Goal: Transaction & Acquisition: Purchase product/service

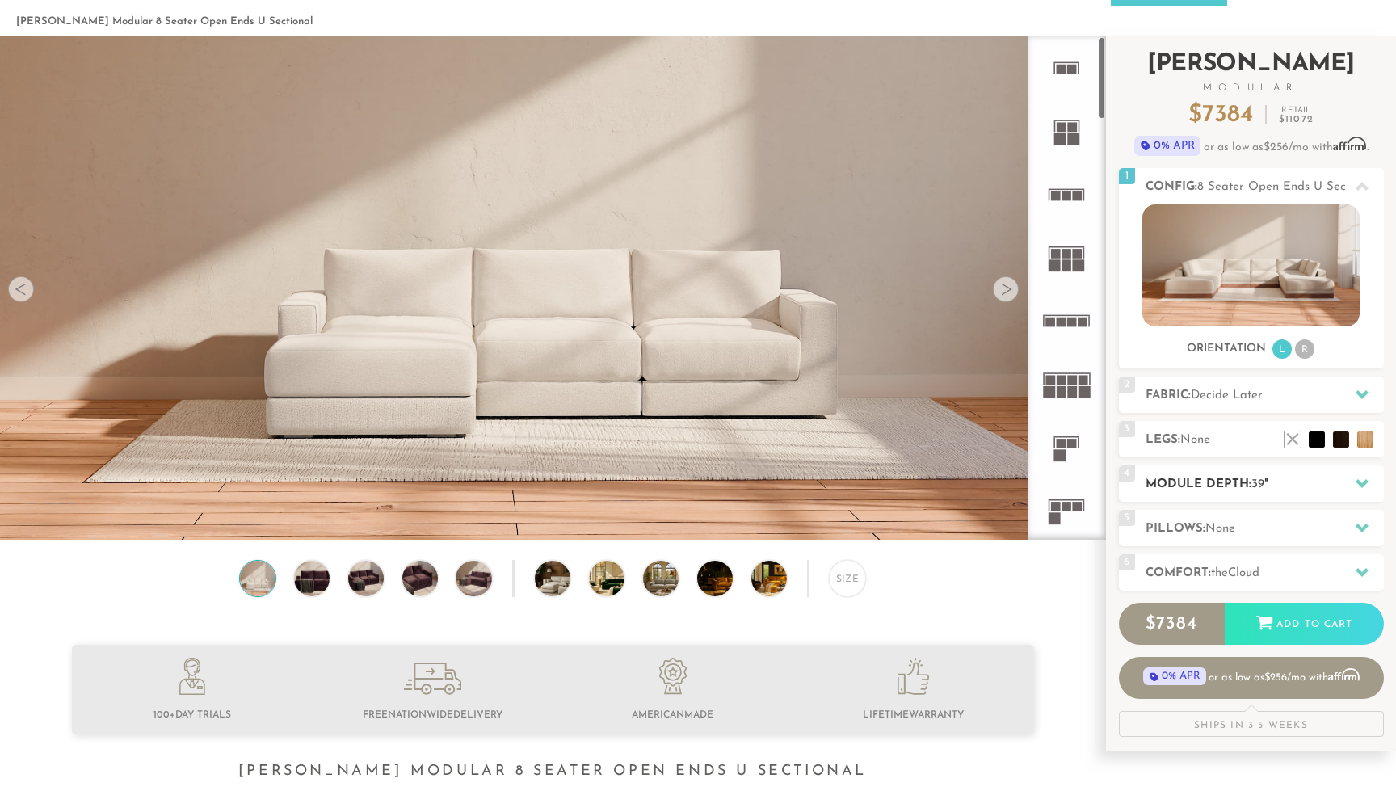
scroll to position [65, 0]
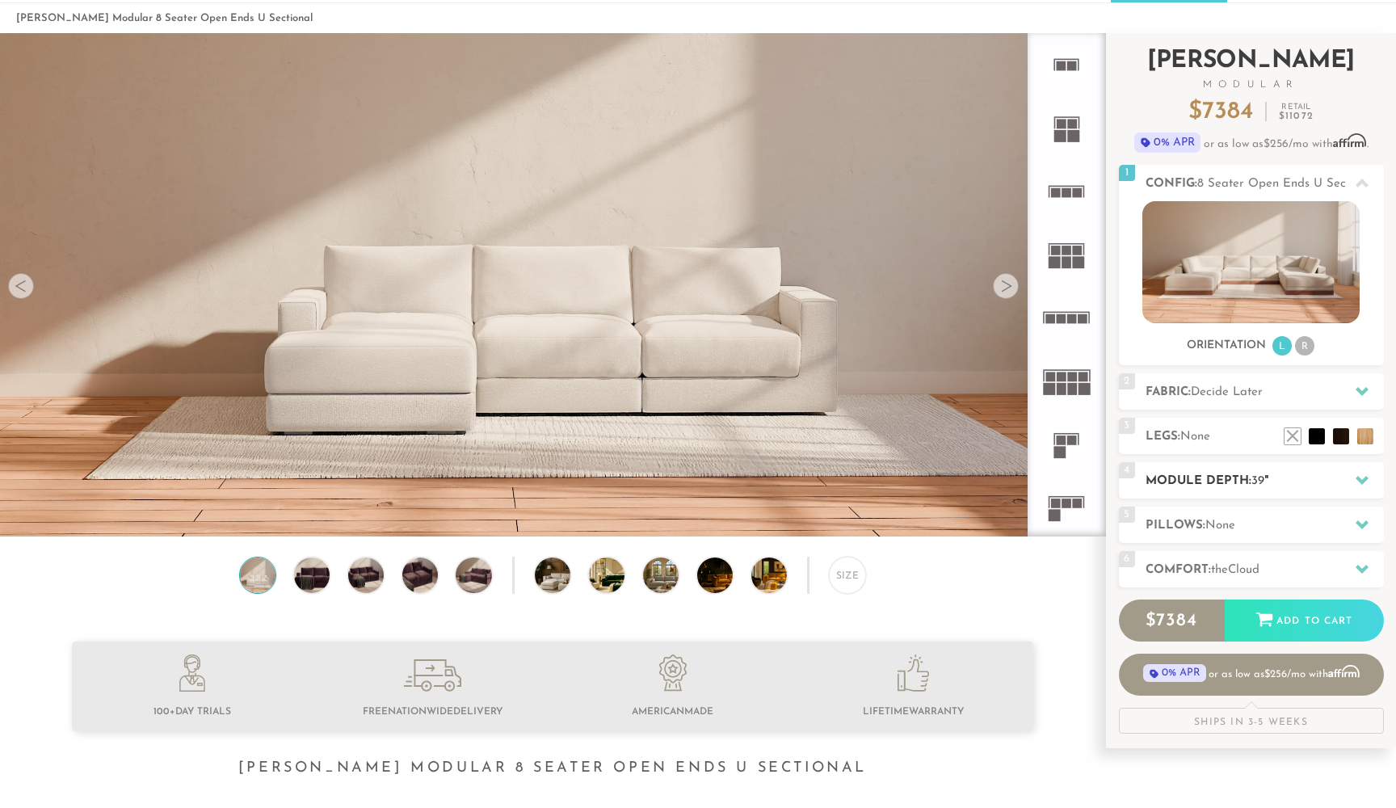
click at [1293, 481] on h2 "Module Depth: 39 "" at bounding box center [1264, 481] width 238 height 19
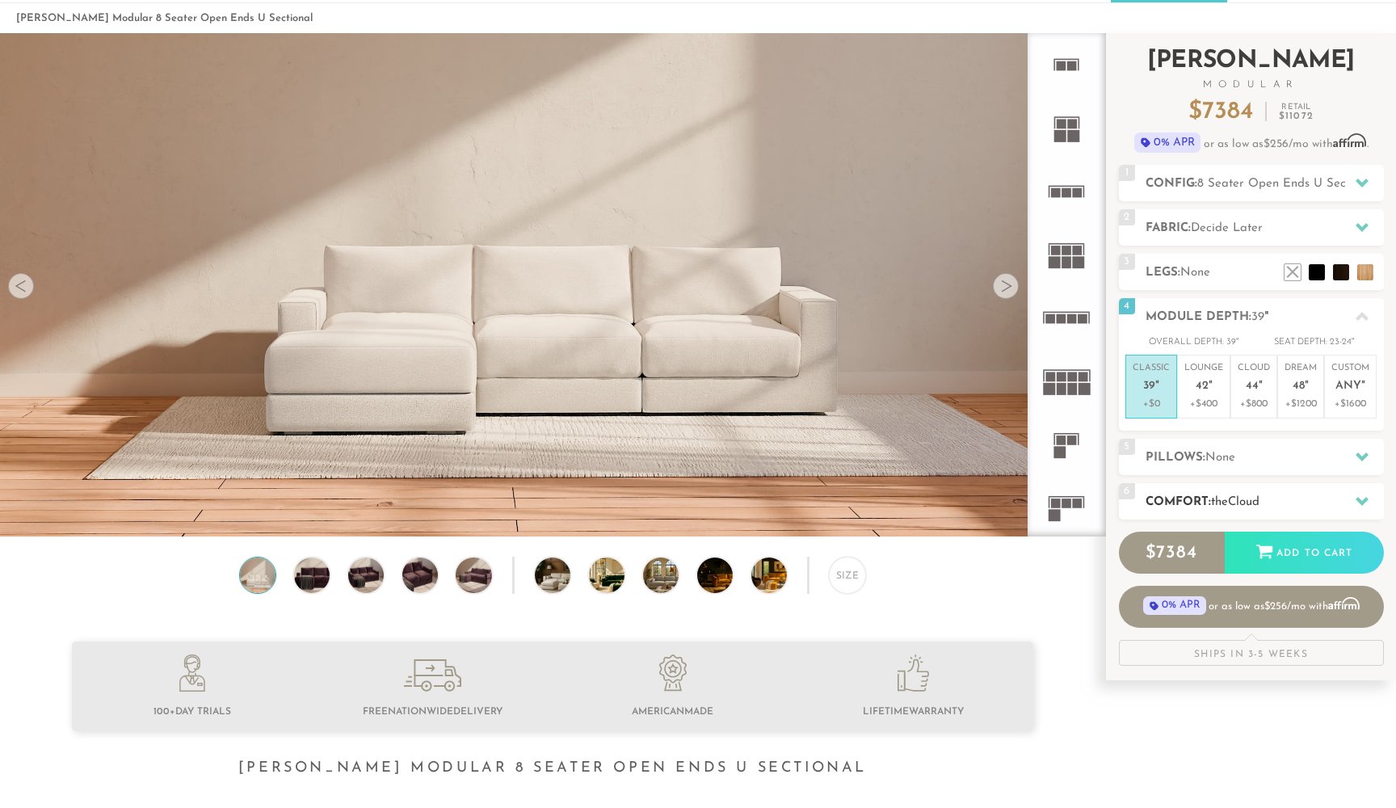
click at [1248, 496] on span "Cloud" at bounding box center [1244, 502] width 32 height 12
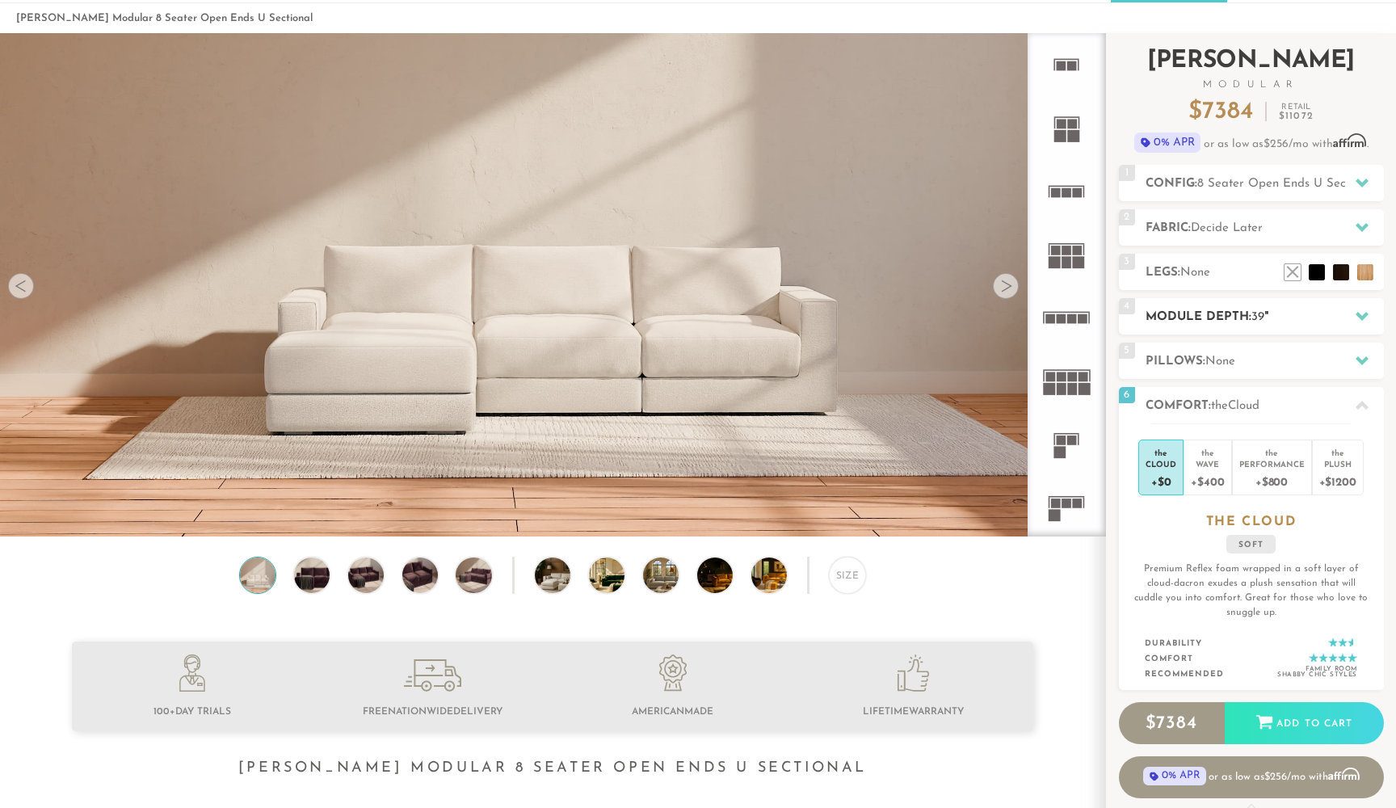
click at [1236, 321] on h2 "Module Depth: 39 "" at bounding box center [1264, 317] width 238 height 19
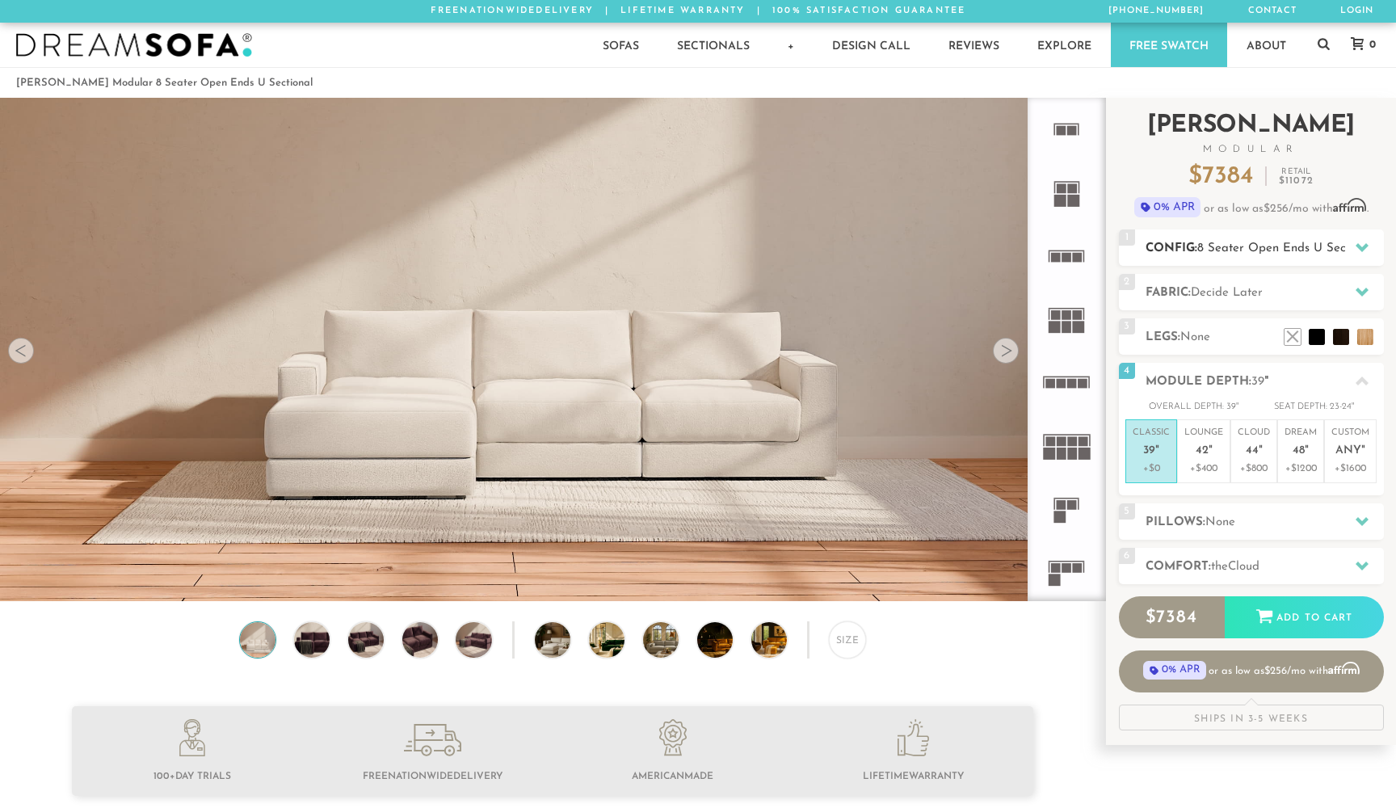
scroll to position [0, 0]
click at [1195, 247] on h2 "Config: 8 Seater Open Ends U Sectional" at bounding box center [1264, 248] width 238 height 19
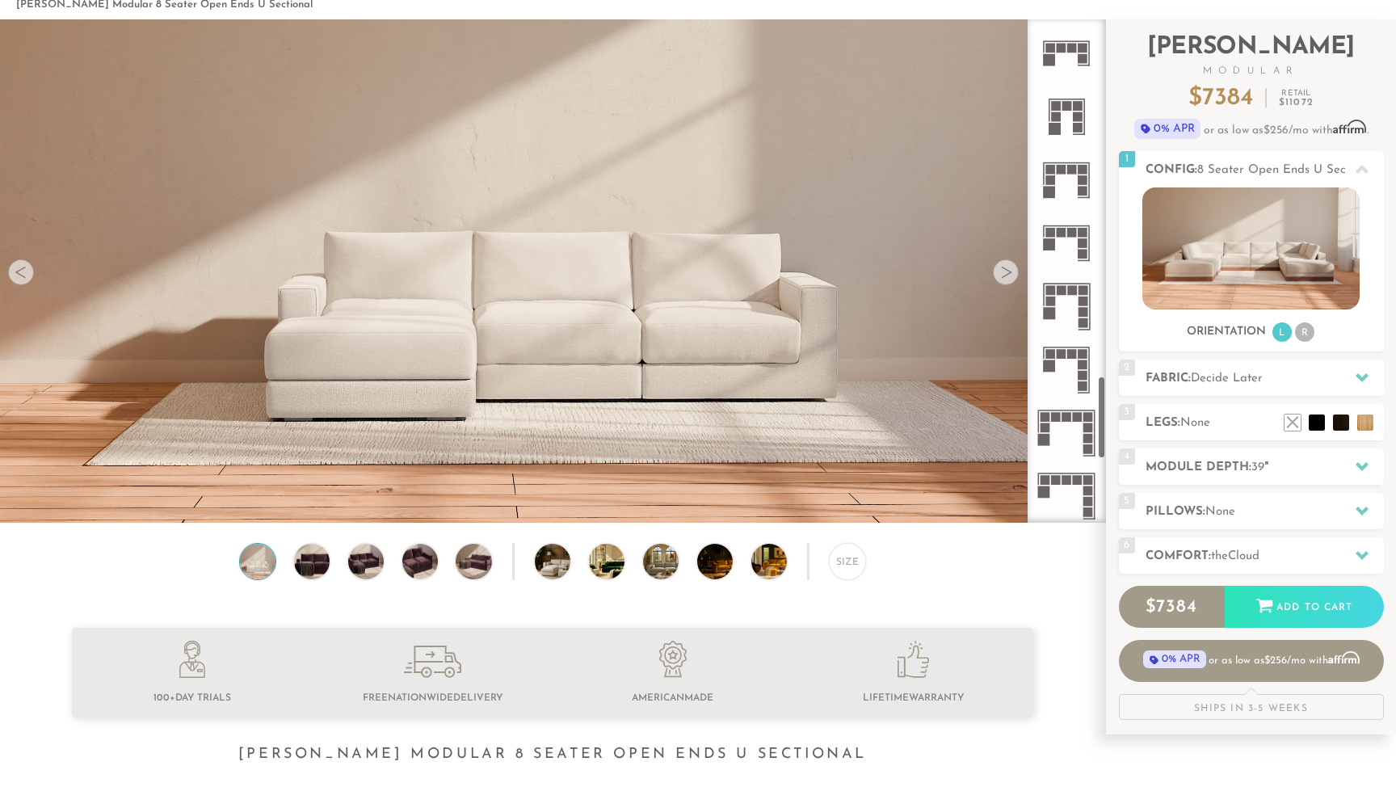
scroll to position [2151, 0]
click at [1072, 167] on rect at bounding box center [1072, 167] width 10 height 10
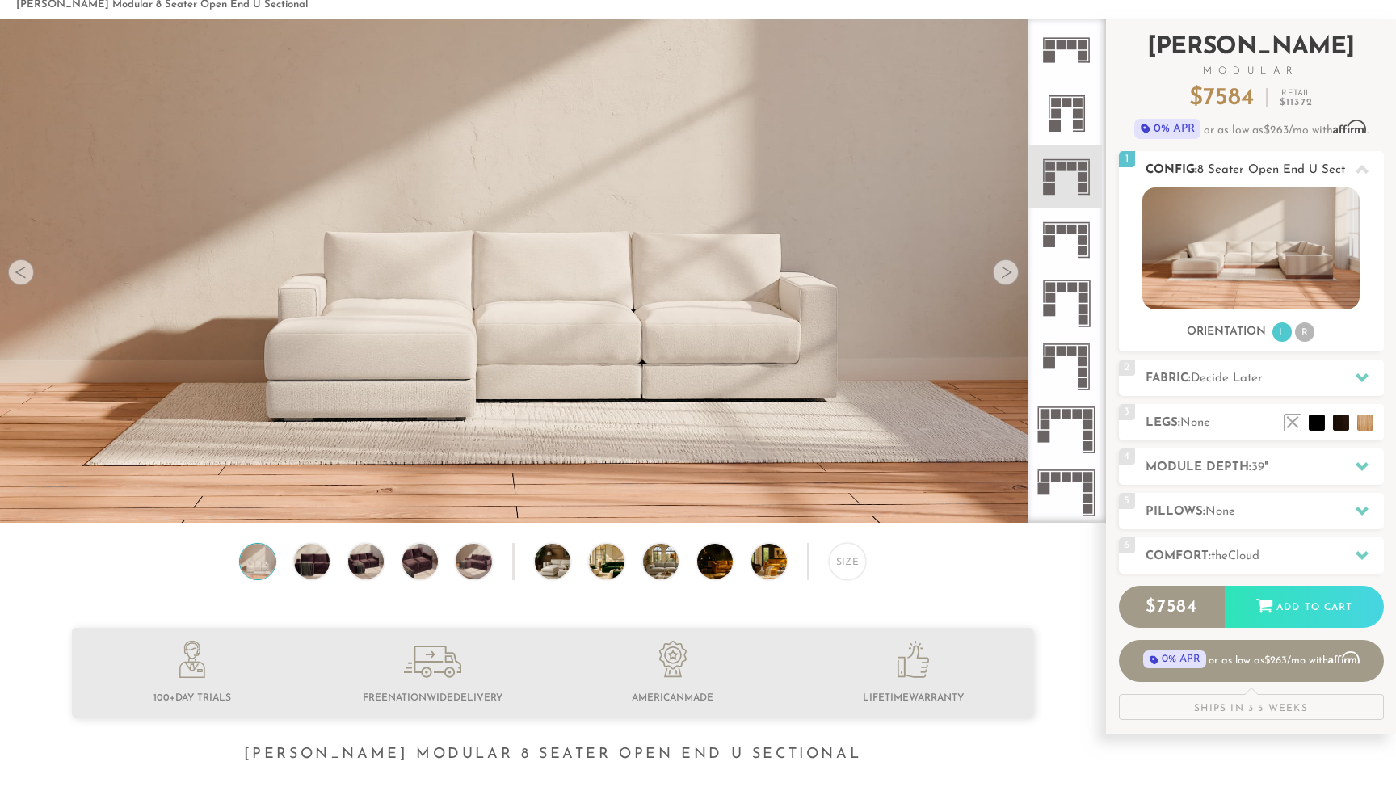
click at [1341, 174] on span "8 Seater Open End U Sectional" at bounding box center [1284, 170] width 174 height 12
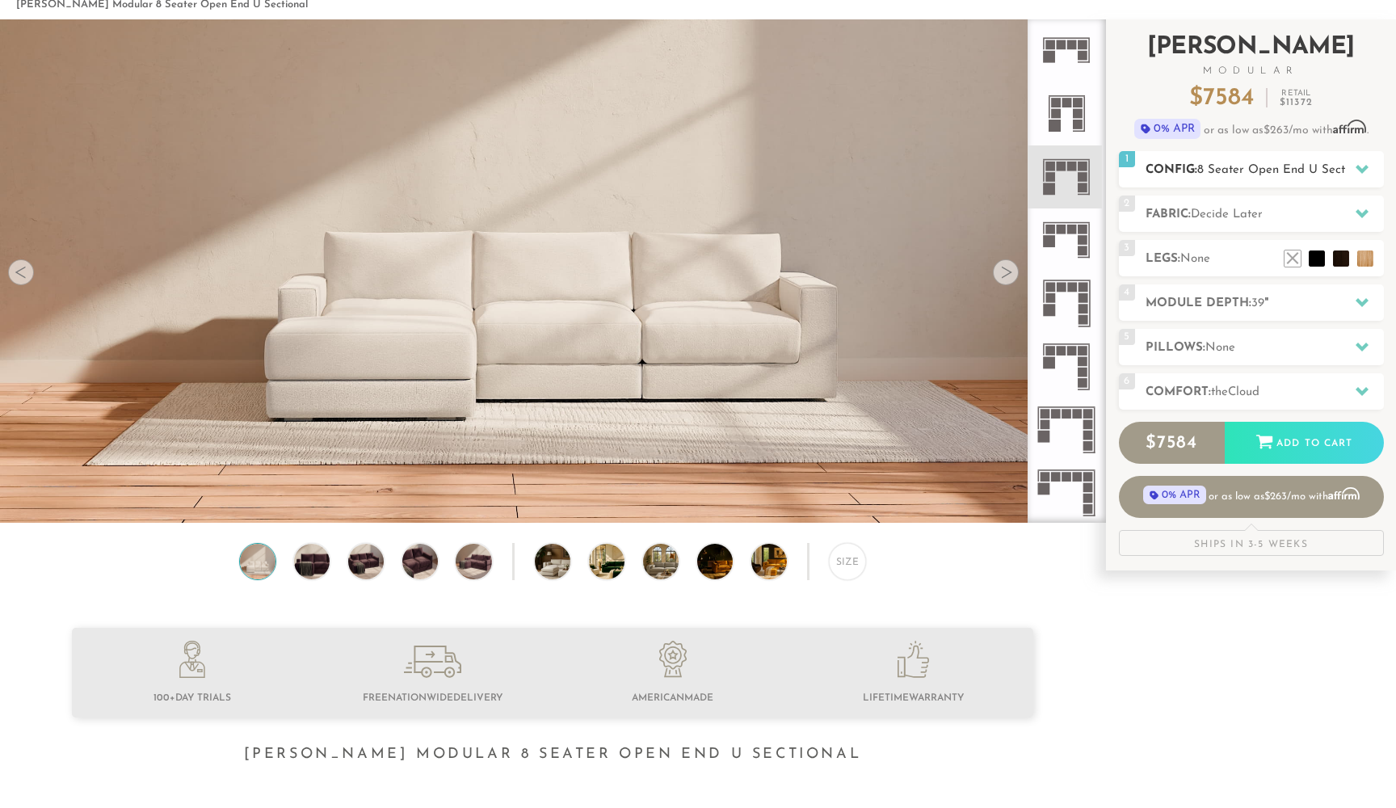
click at [1341, 171] on span "8 Seater Open End U Sectional" at bounding box center [1284, 170] width 174 height 12
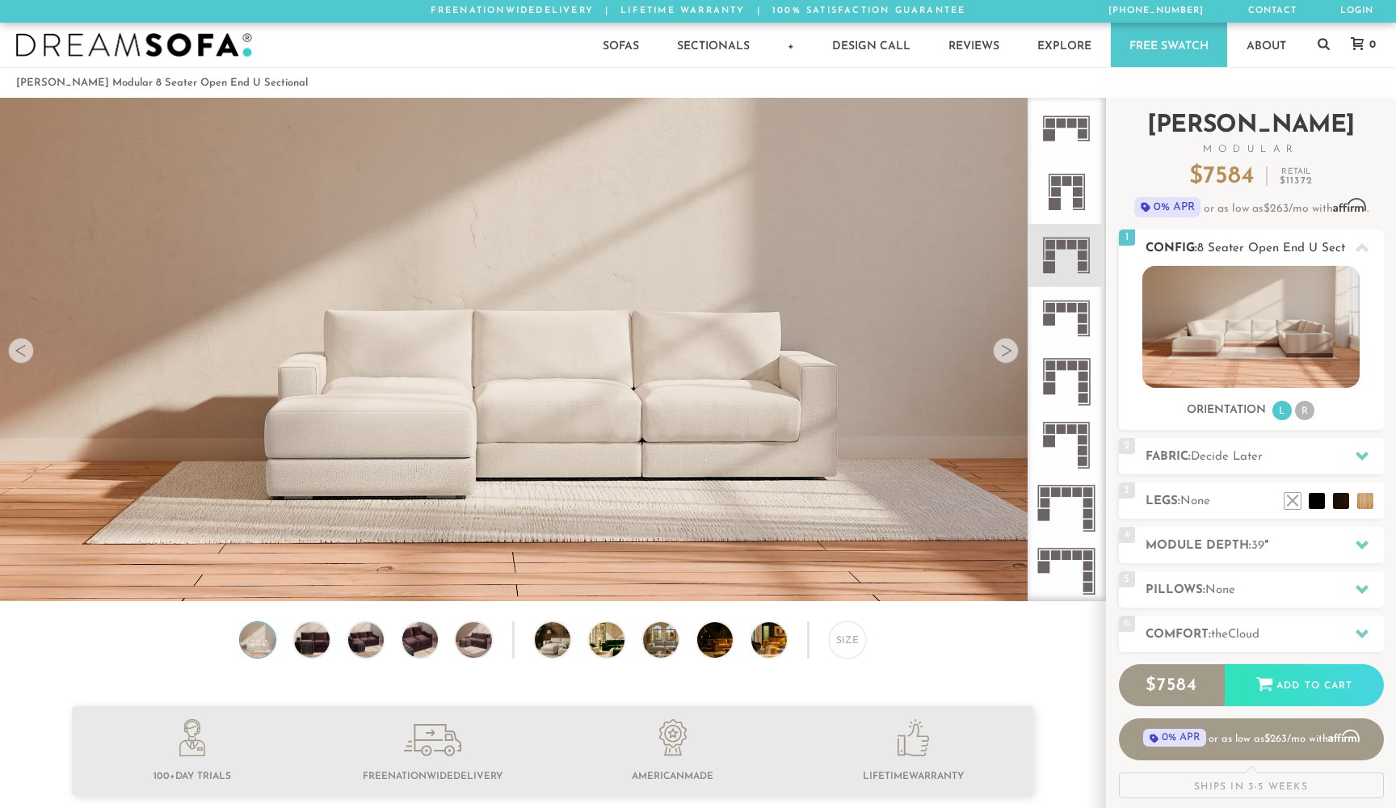
click at [1307, 412] on li "R" at bounding box center [1304, 410] width 19 height 19
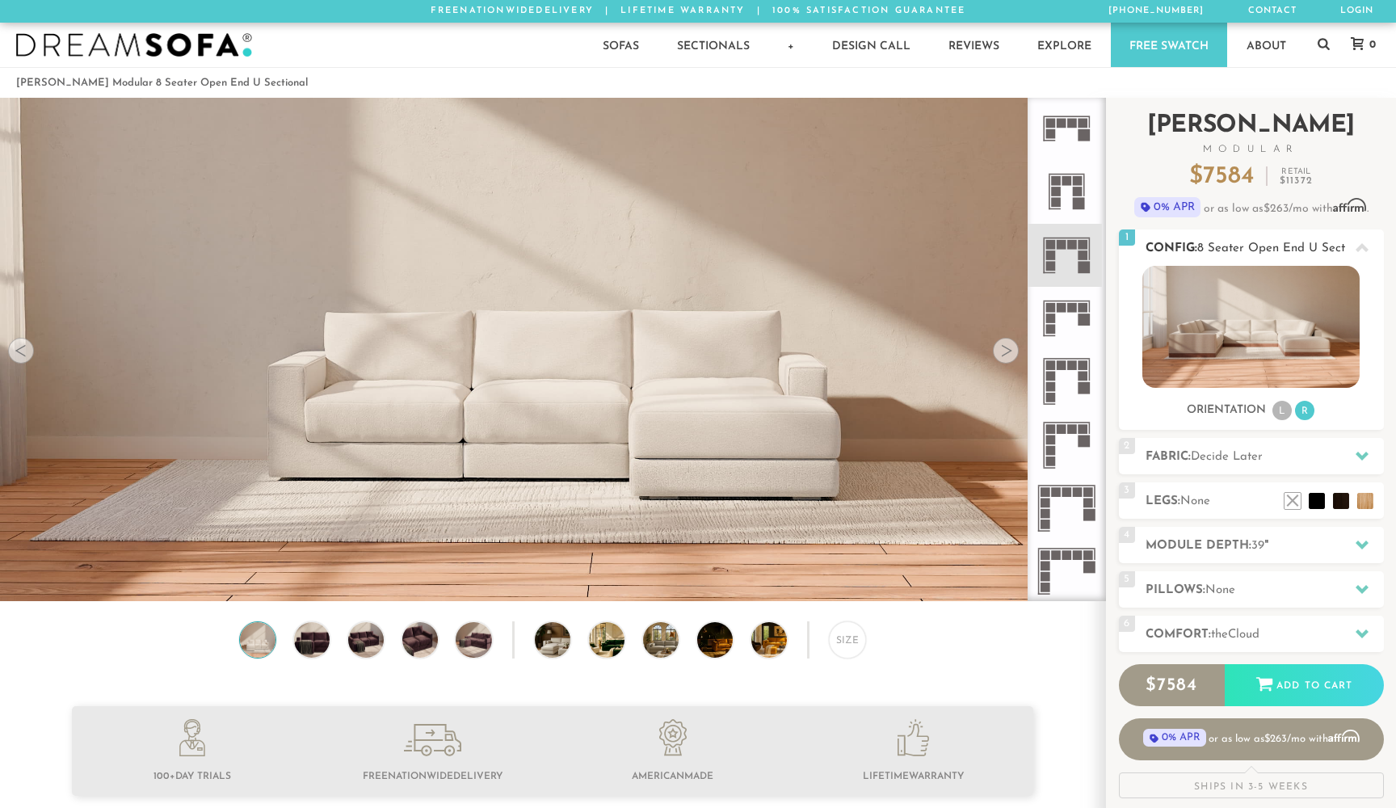
click at [1278, 411] on li "L" at bounding box center [1281, 410] width 19 height 19
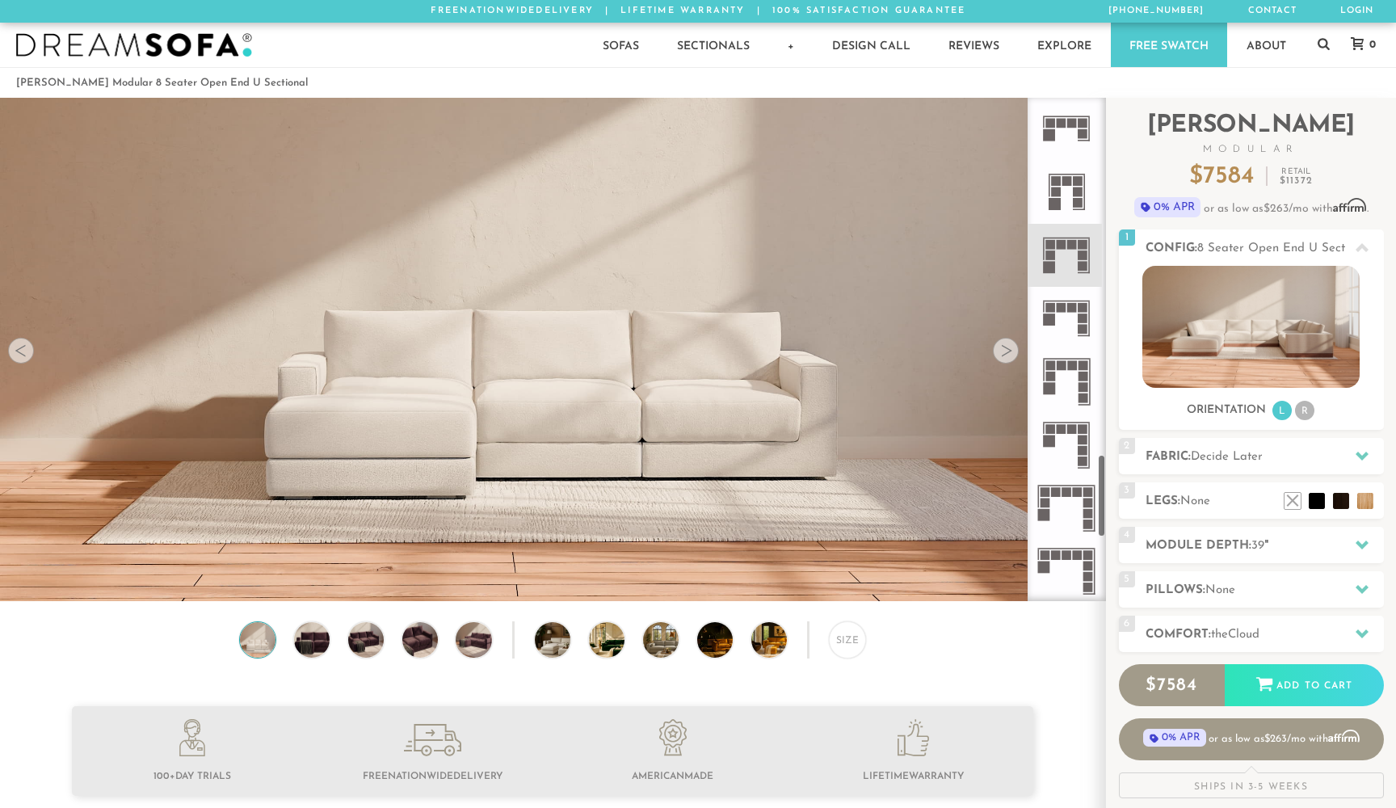
click at [1002, 357] on div at bounding box center [1006, 351] width 26 height 26
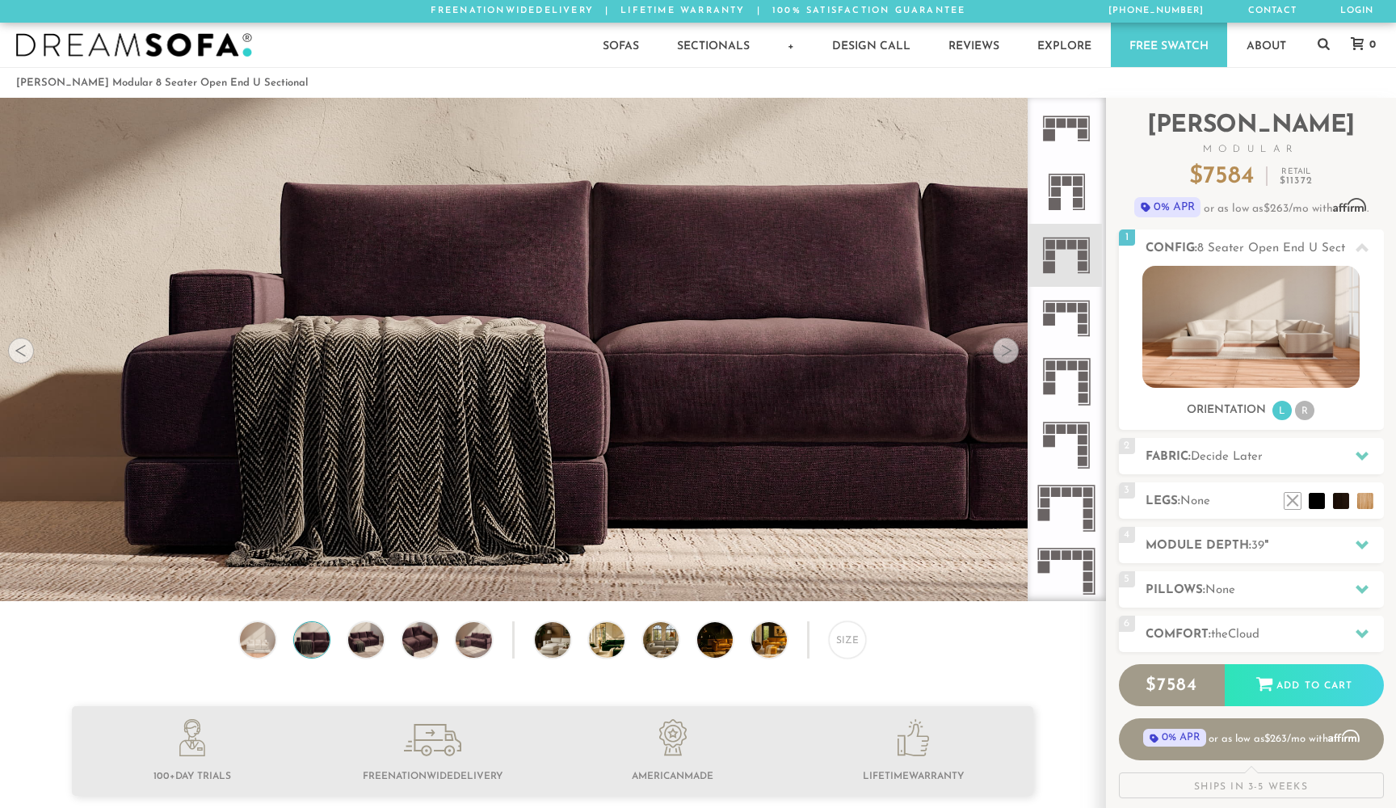
click at [1002, 357] on div at bounding box center [1006, 351] width 26 height 26
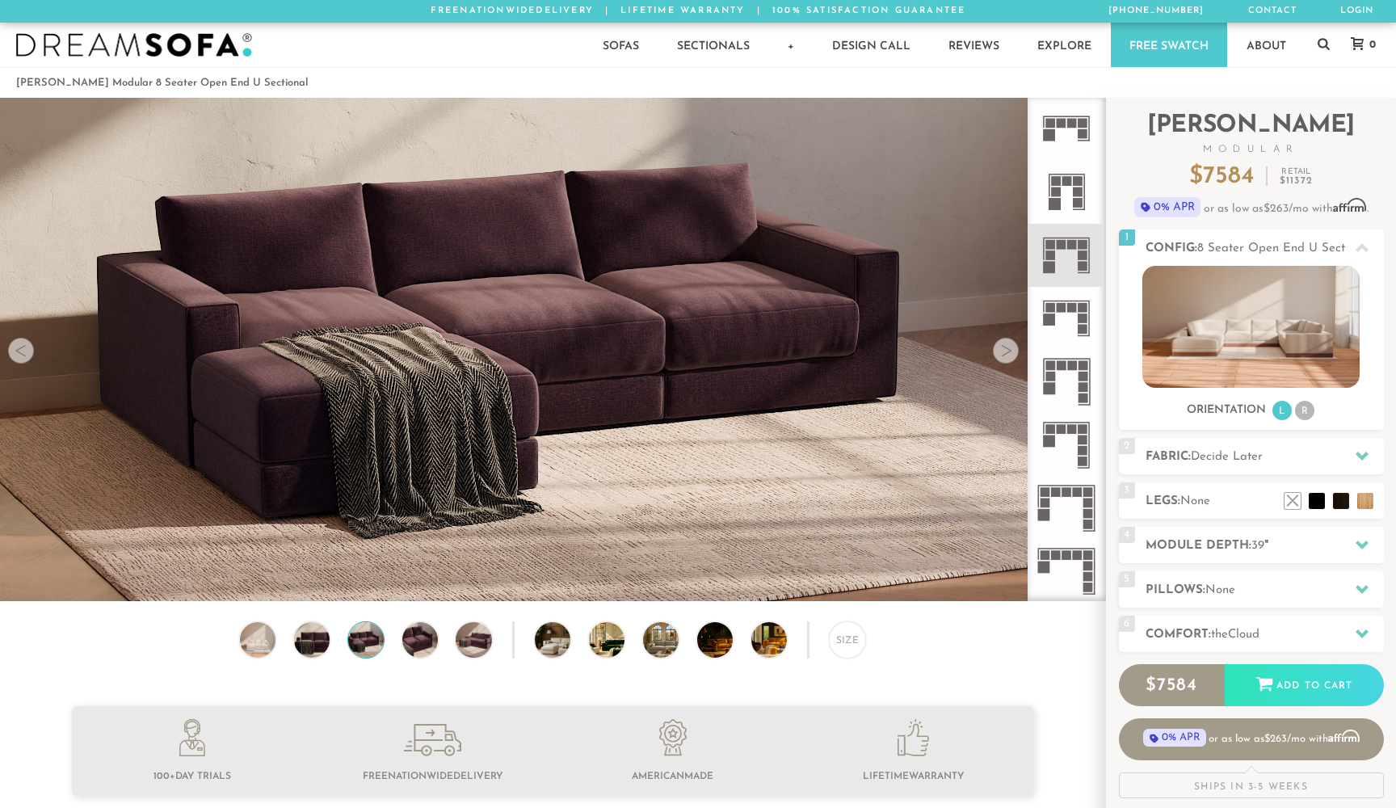
click at [1002, 357] on div at bounding box center [1006, 351] width 26 height 26
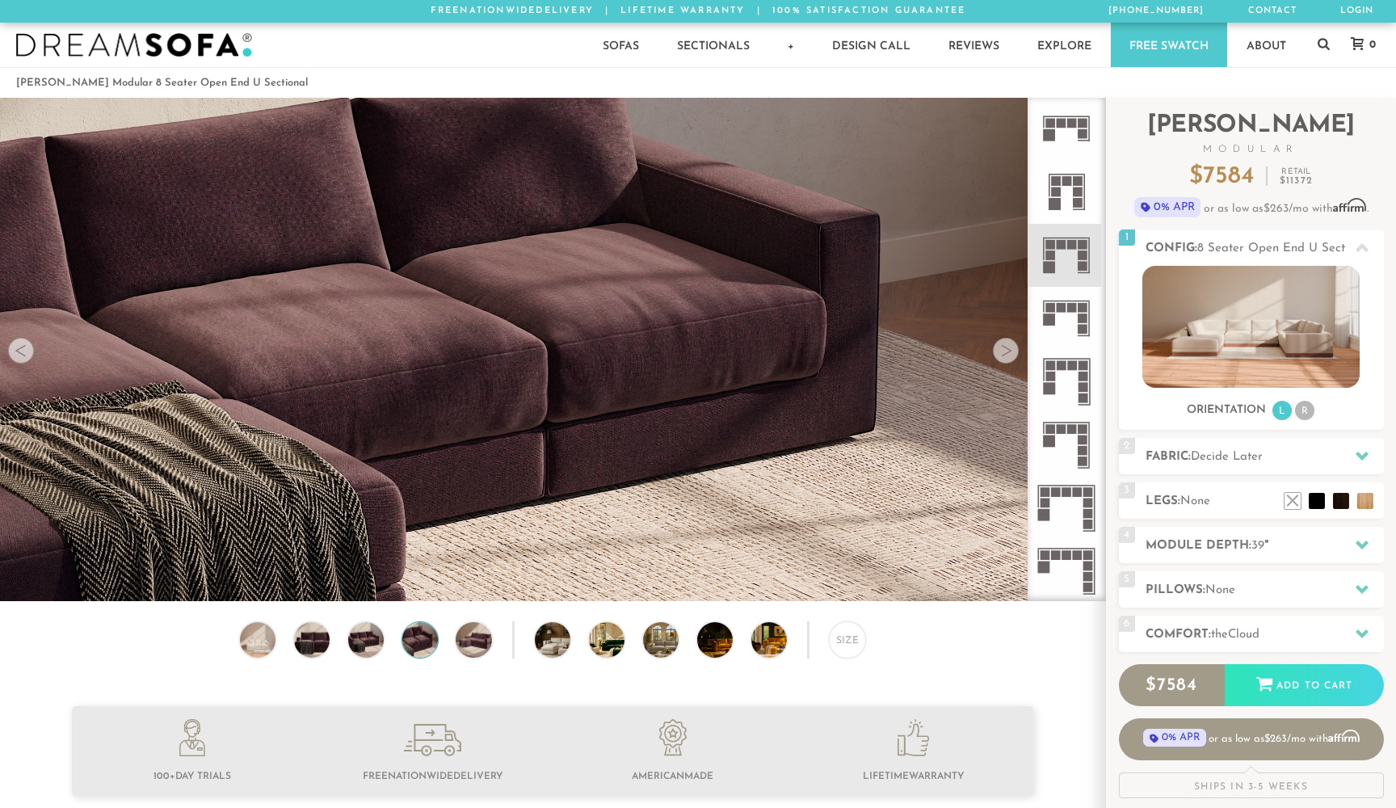
click at [1002, 356] on div at bounding box center [1006, 351] width 26 height 26
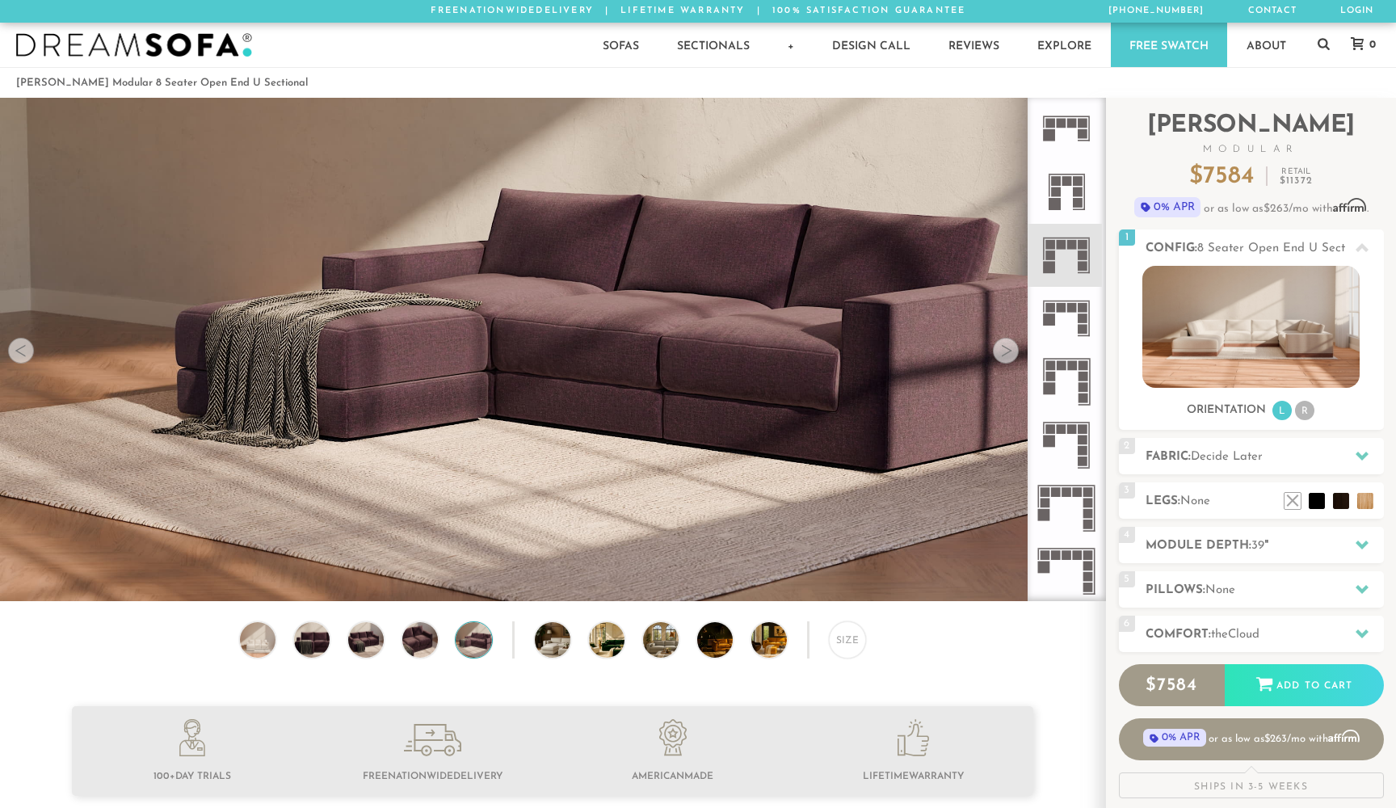
click at [1002, 356] on div at bounding box center [1006, 351] width 26 height 26
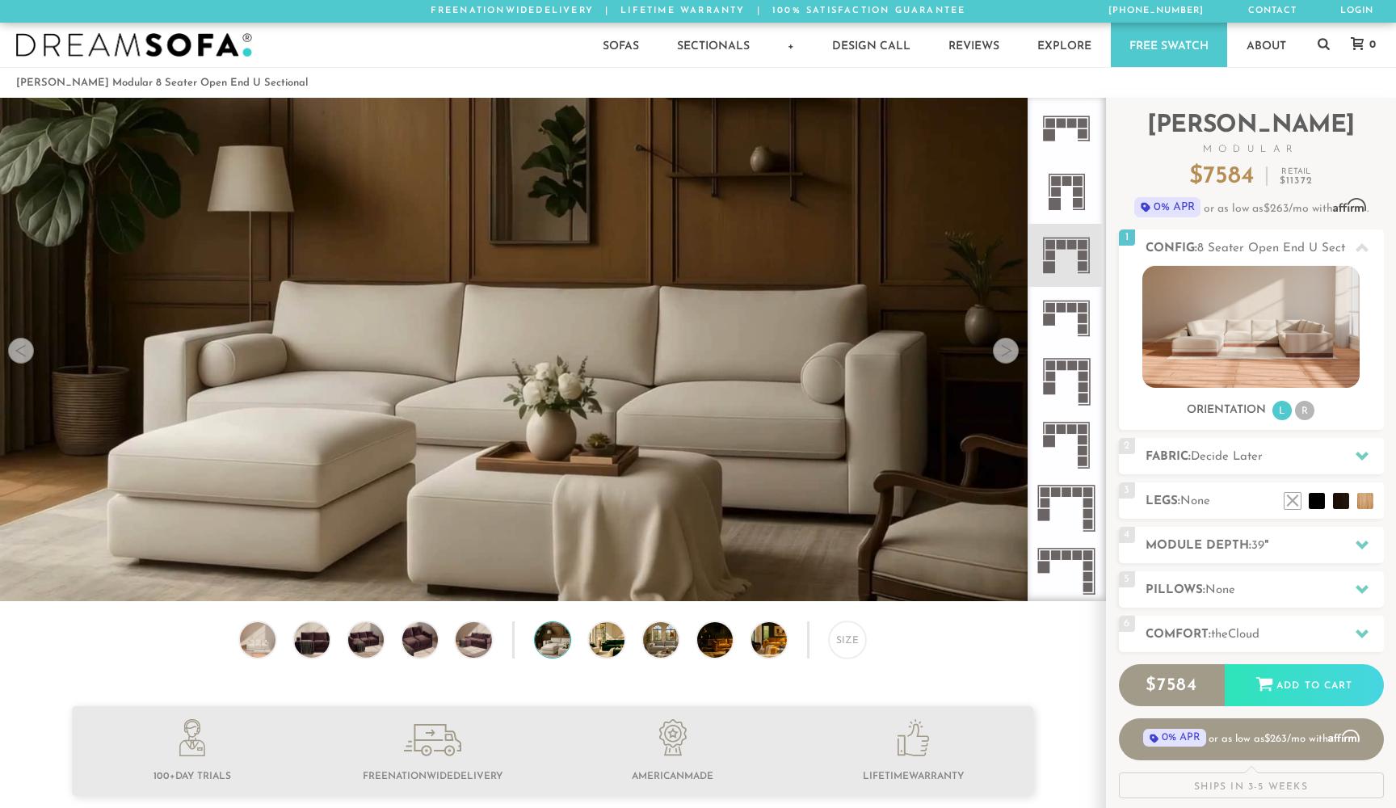
click at [1002, 356] on div at bounding box center [1006, 351] width 26 height 26
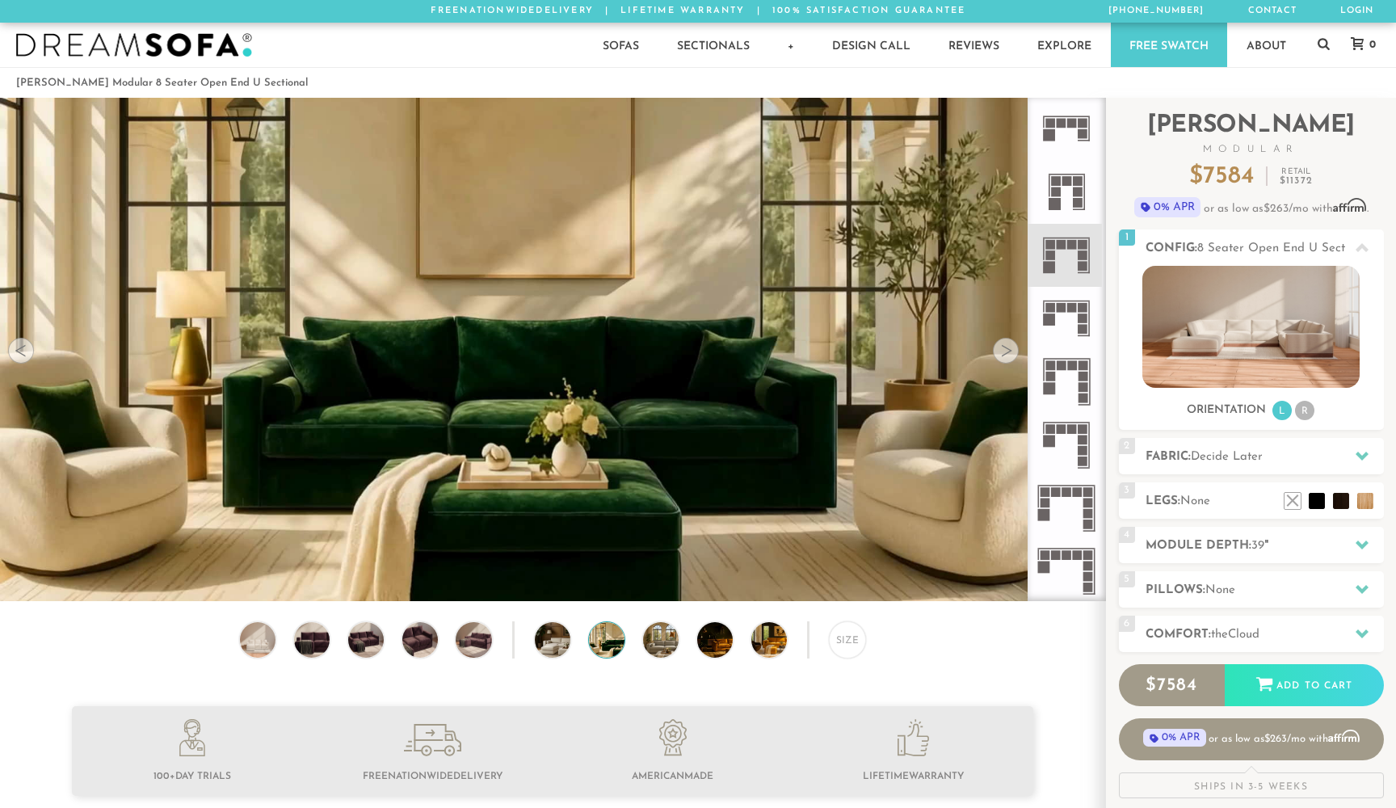
click at [1002, 356] on div at bounding box center [1006, 351] width 26 height 26
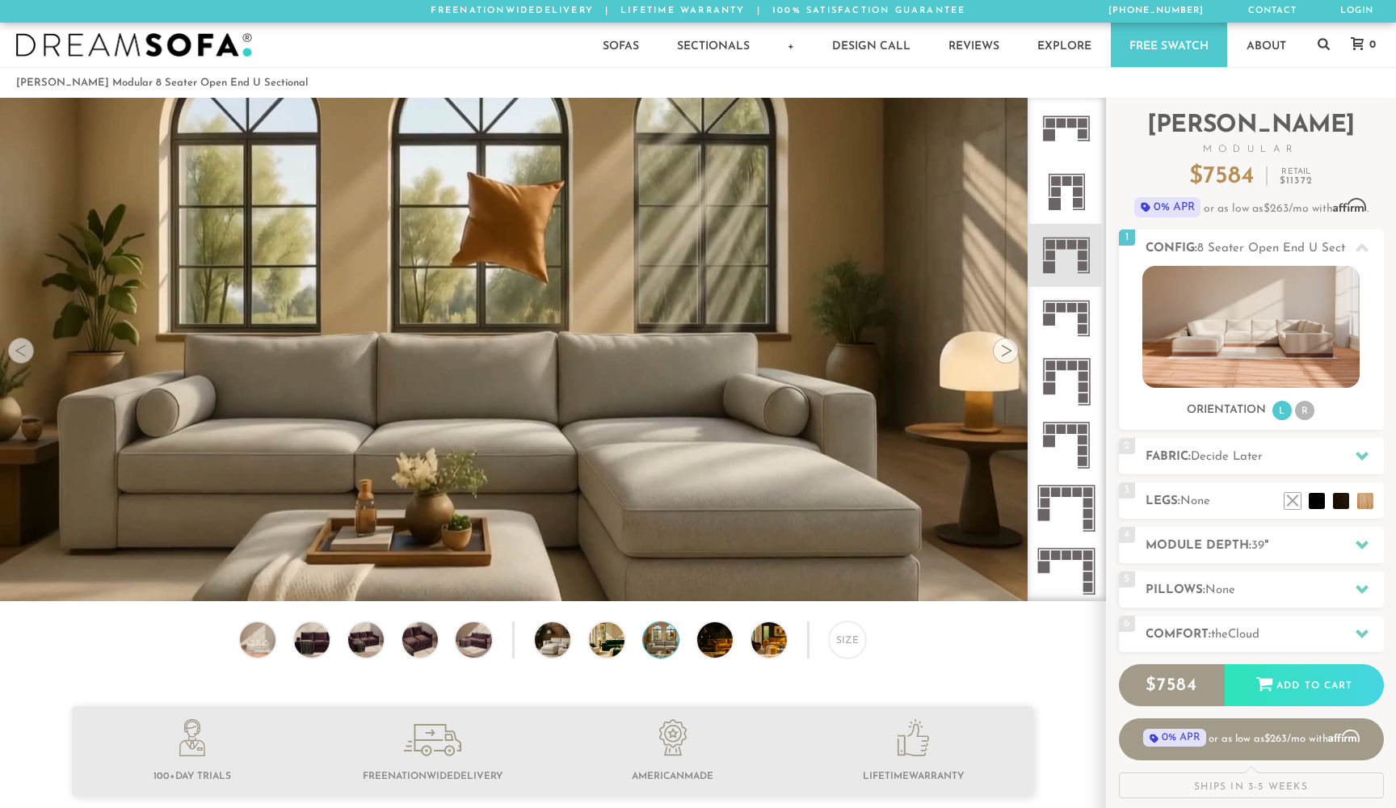
click at [1002, 356] on div at bounding box center [1006, 351] width 26 height 26
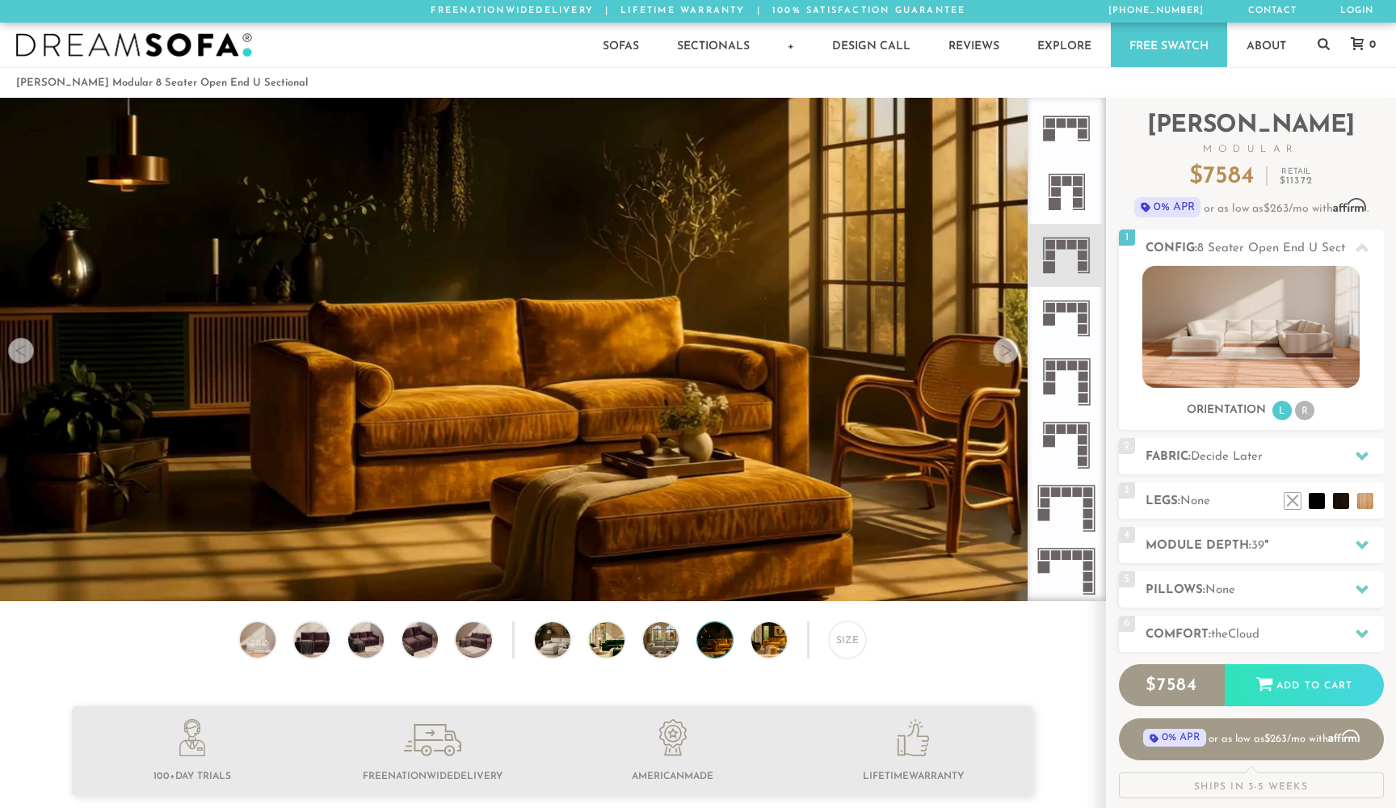
click at [1002, 356] on div at bounding box center [1006, 351] width 26 height 26
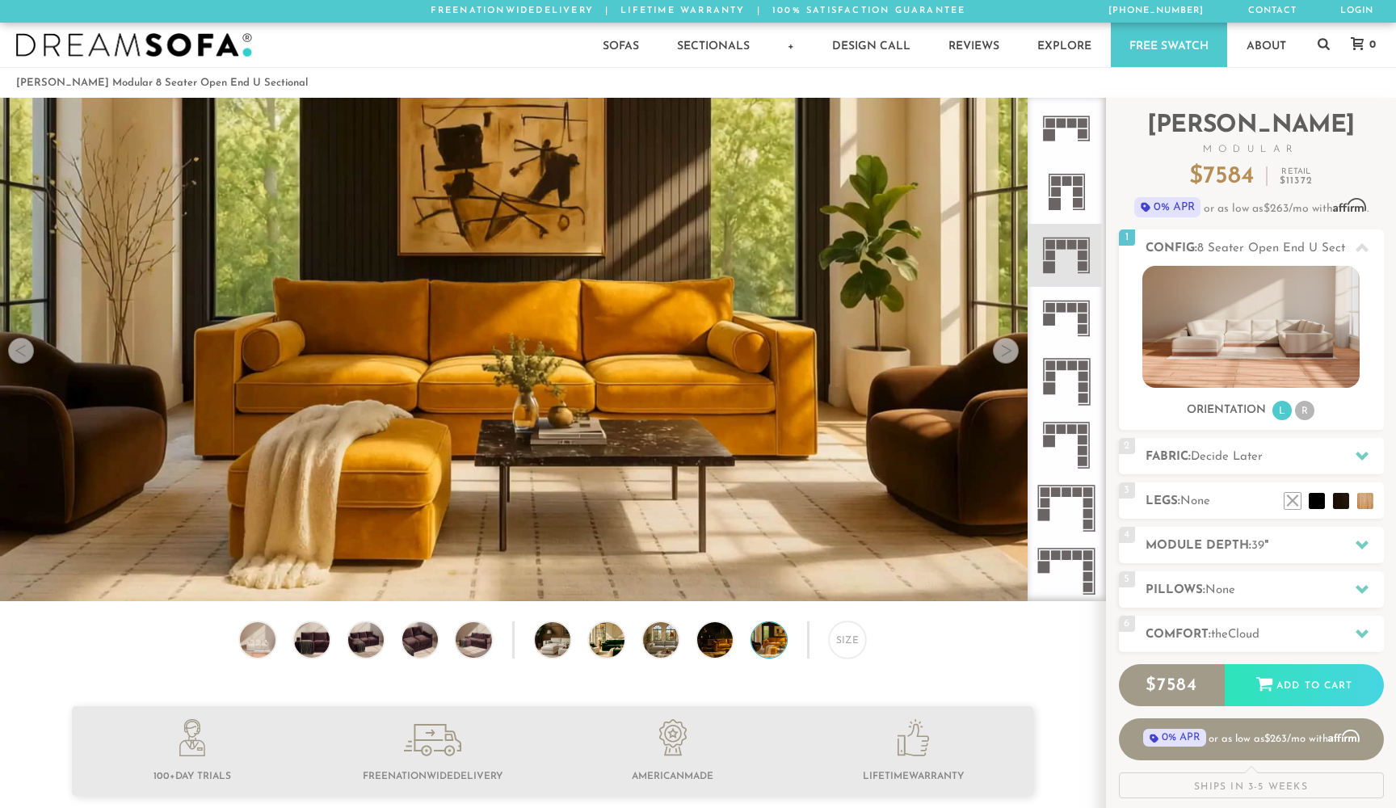
click at [1002, 356] on div at bounding box center [1006, 351] width 26 height 26
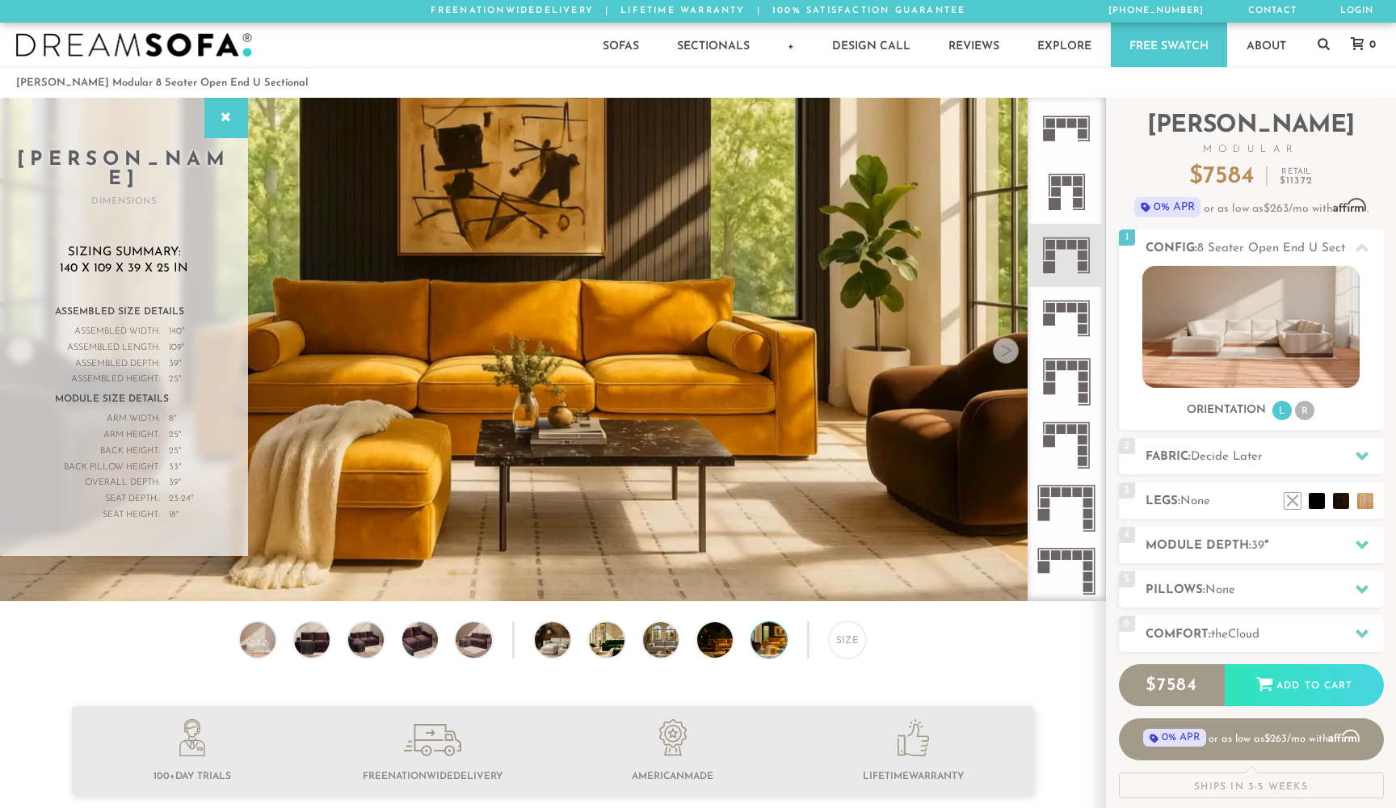
click at [1003, 353] on div at bounding box center [1006, 351] width 26 height 26
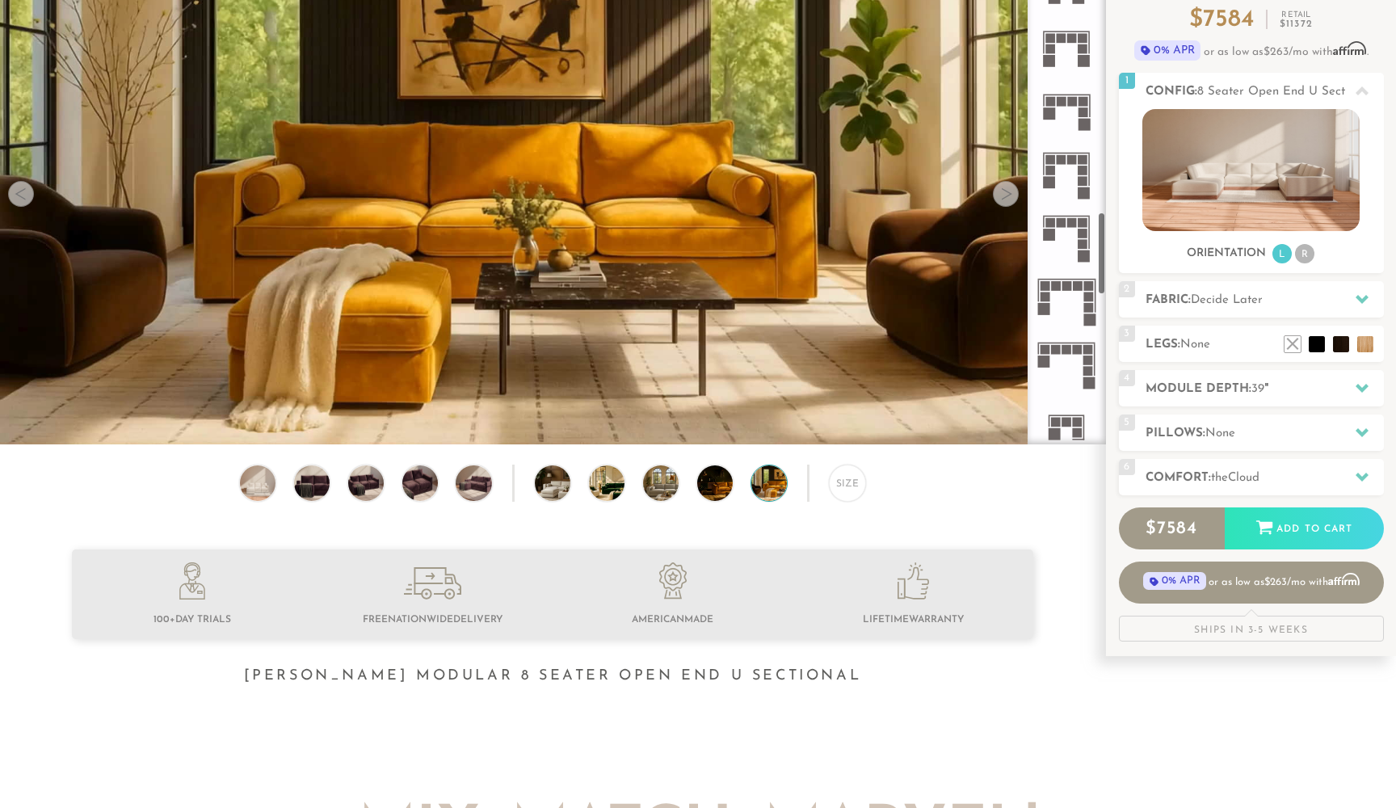
scroll to position [1636, 0]
click at [1077, 179] on icon at bounding box center [1066, 171] width 63 height 63
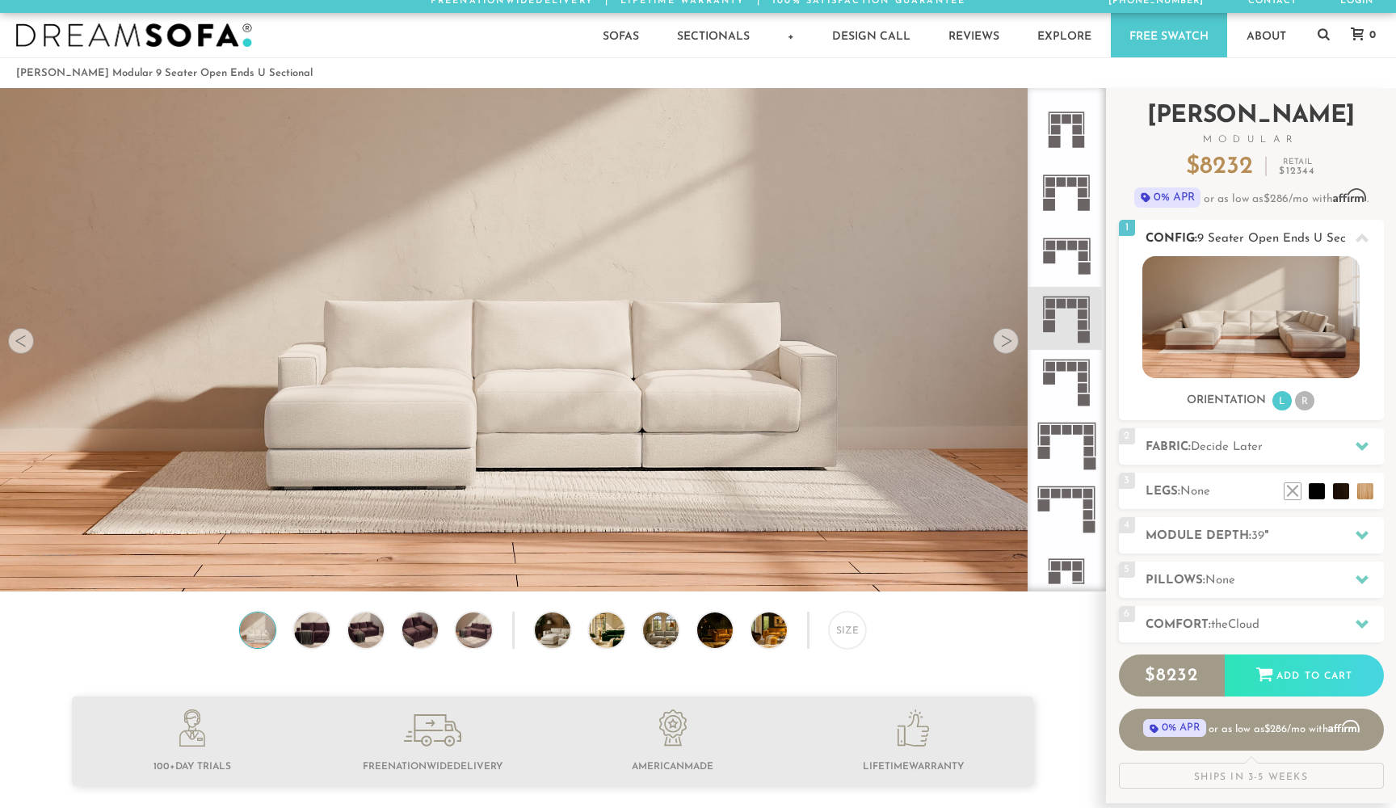
scroll to position [4, 0]
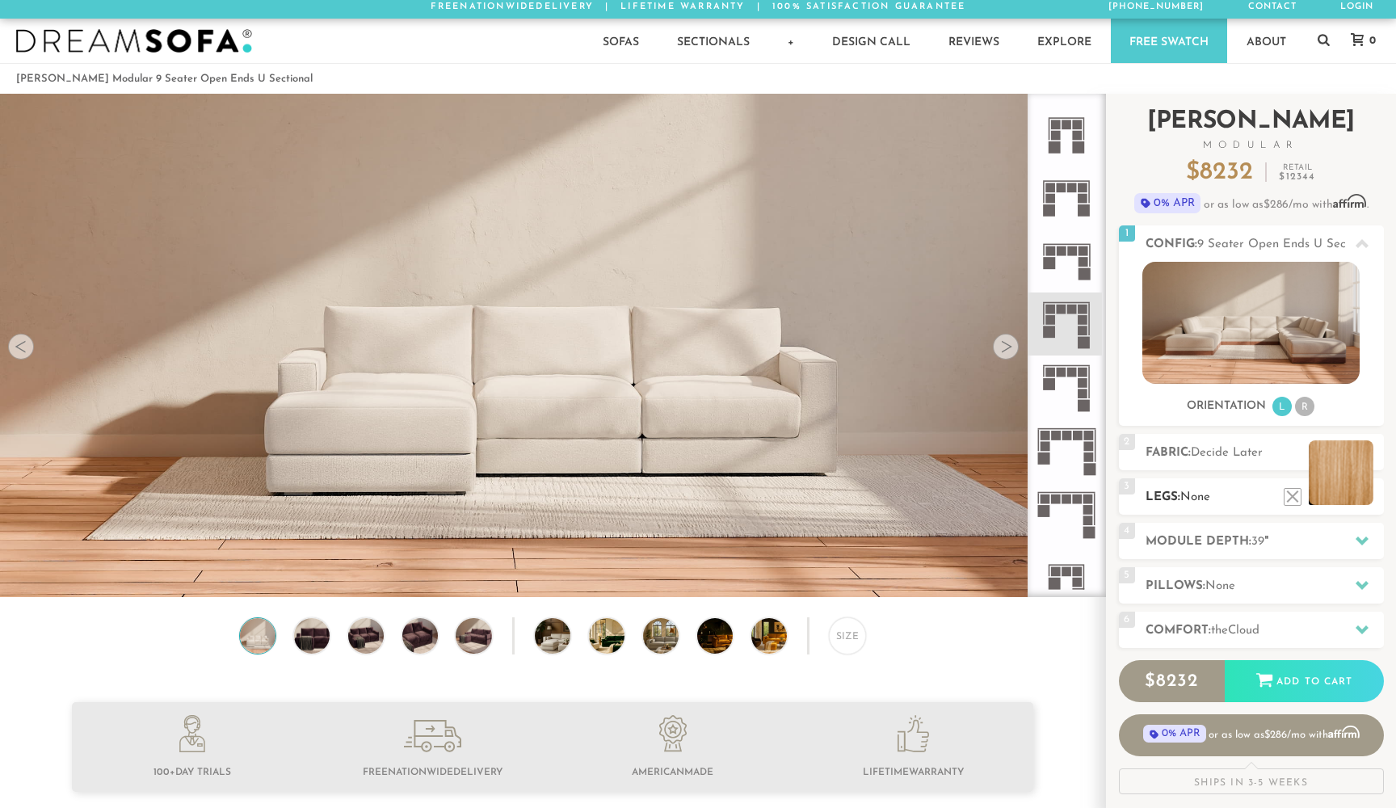
click at [1368, 496] on li at bounding box center [1340, 472] width 65 height 65
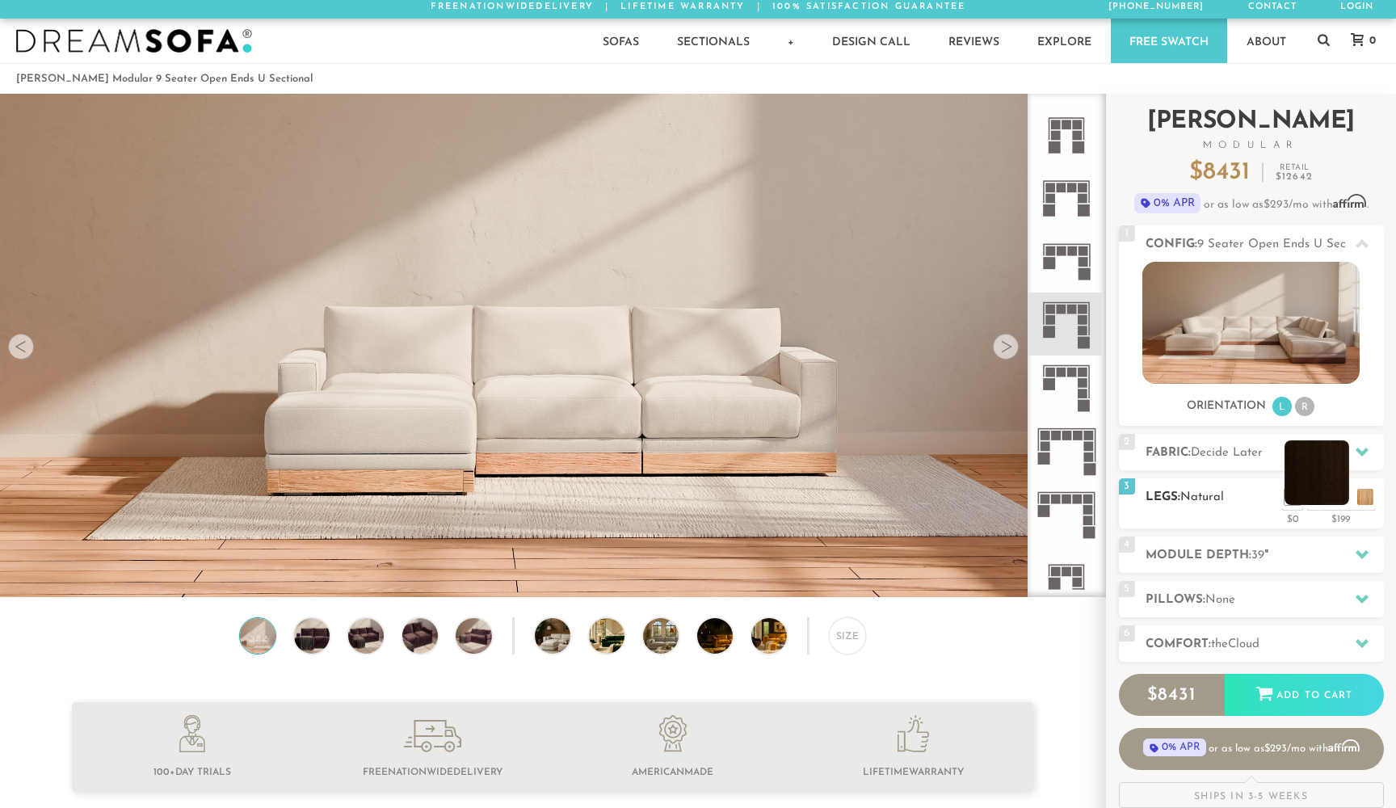
click at [1338, 494] on li at bounding box center [1316, 472] width 65 height 65
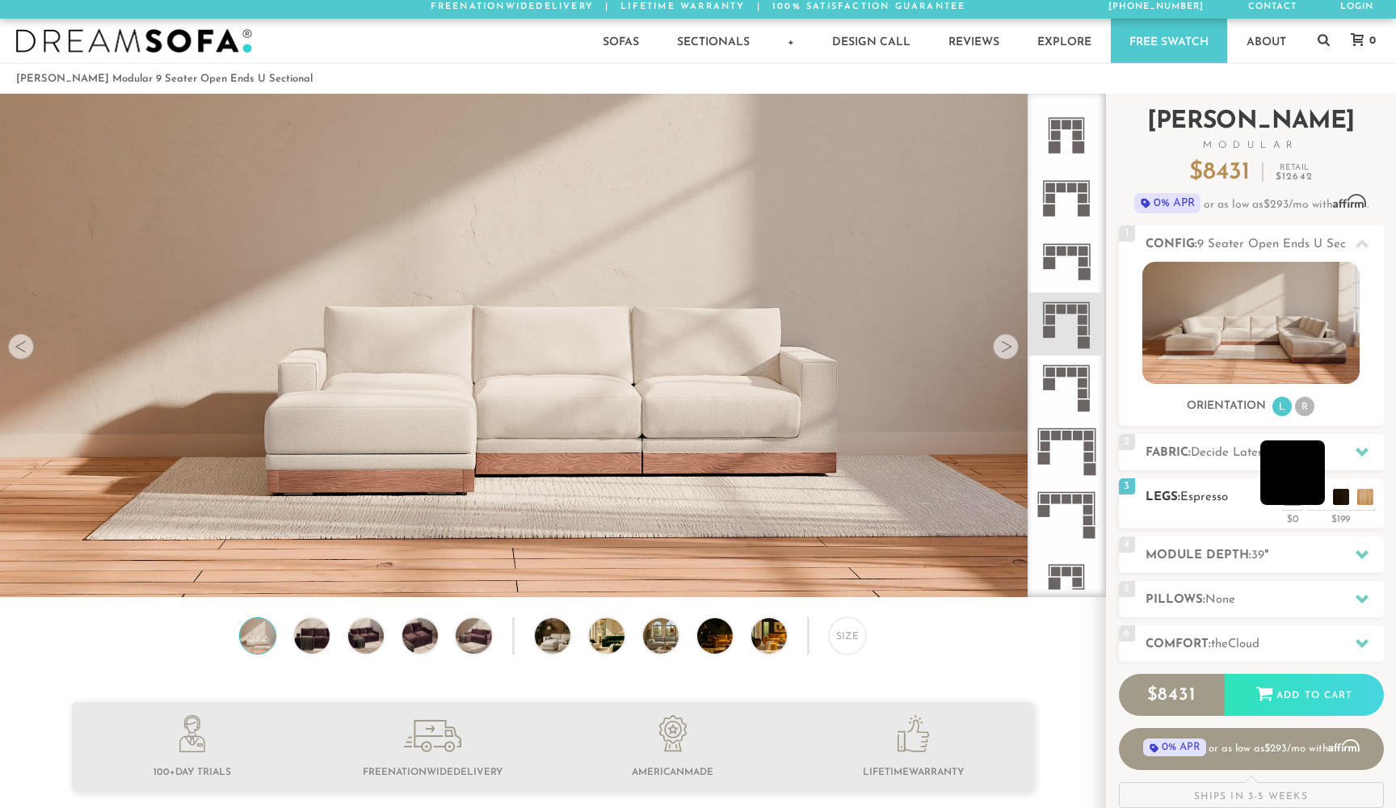
click at [1315, 497] on li at bounding box center [1292, 472] width 65 height 65
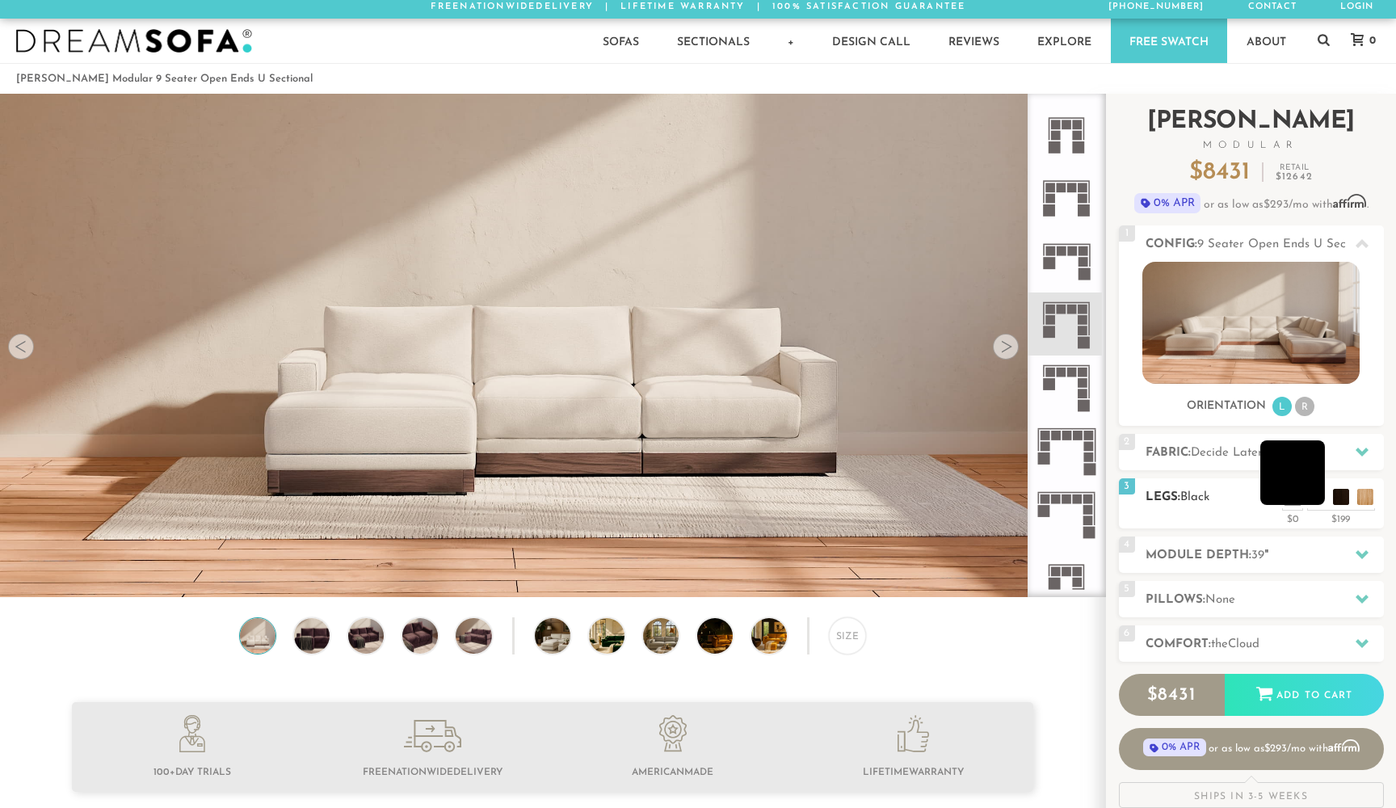
click at [1313, 502] on li at bounding box center [1292, 472] width 65 height 65
click at [1342, 502] on li at bounding box center [1316, 472] width 65 height 65
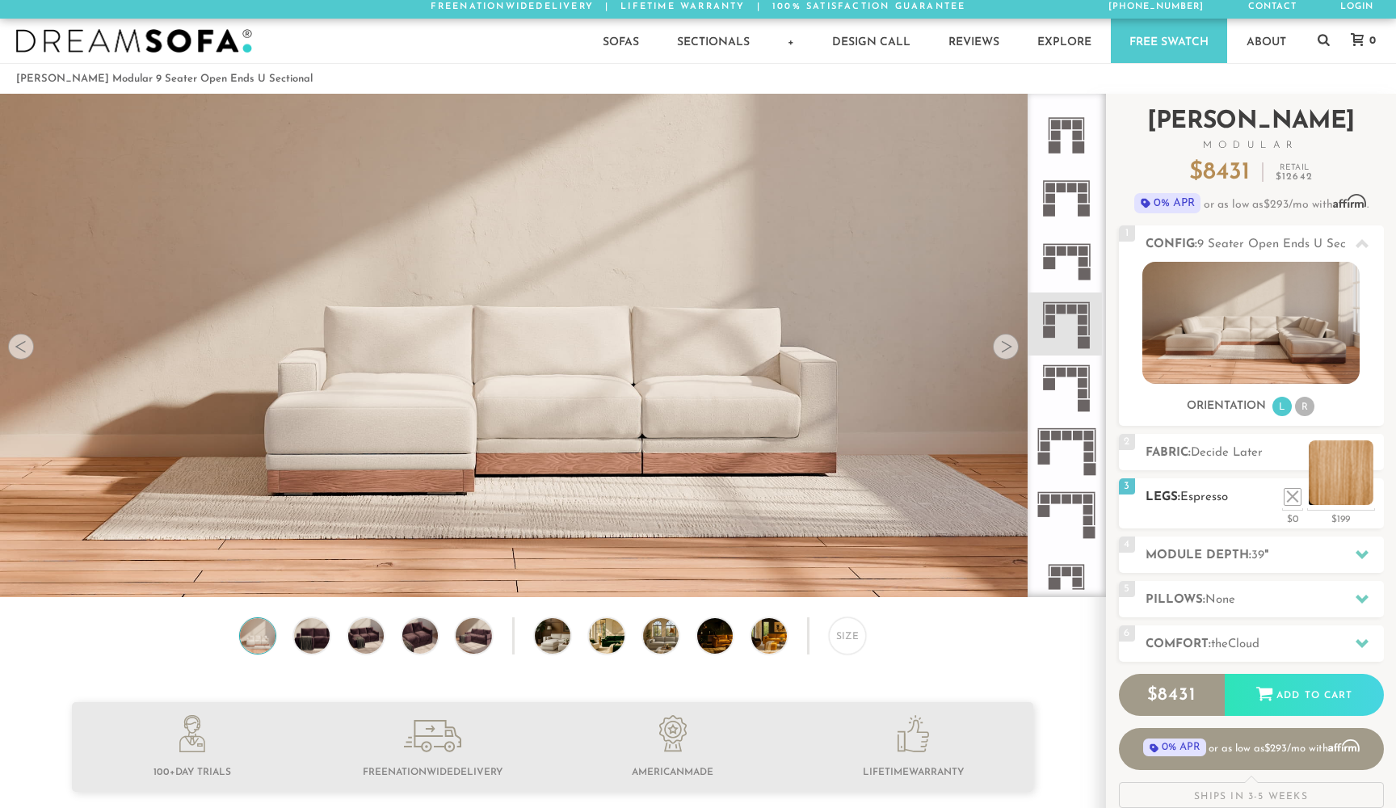
click at [1363, 500] on li at bounding box center [1340, 472] width 65 height 65
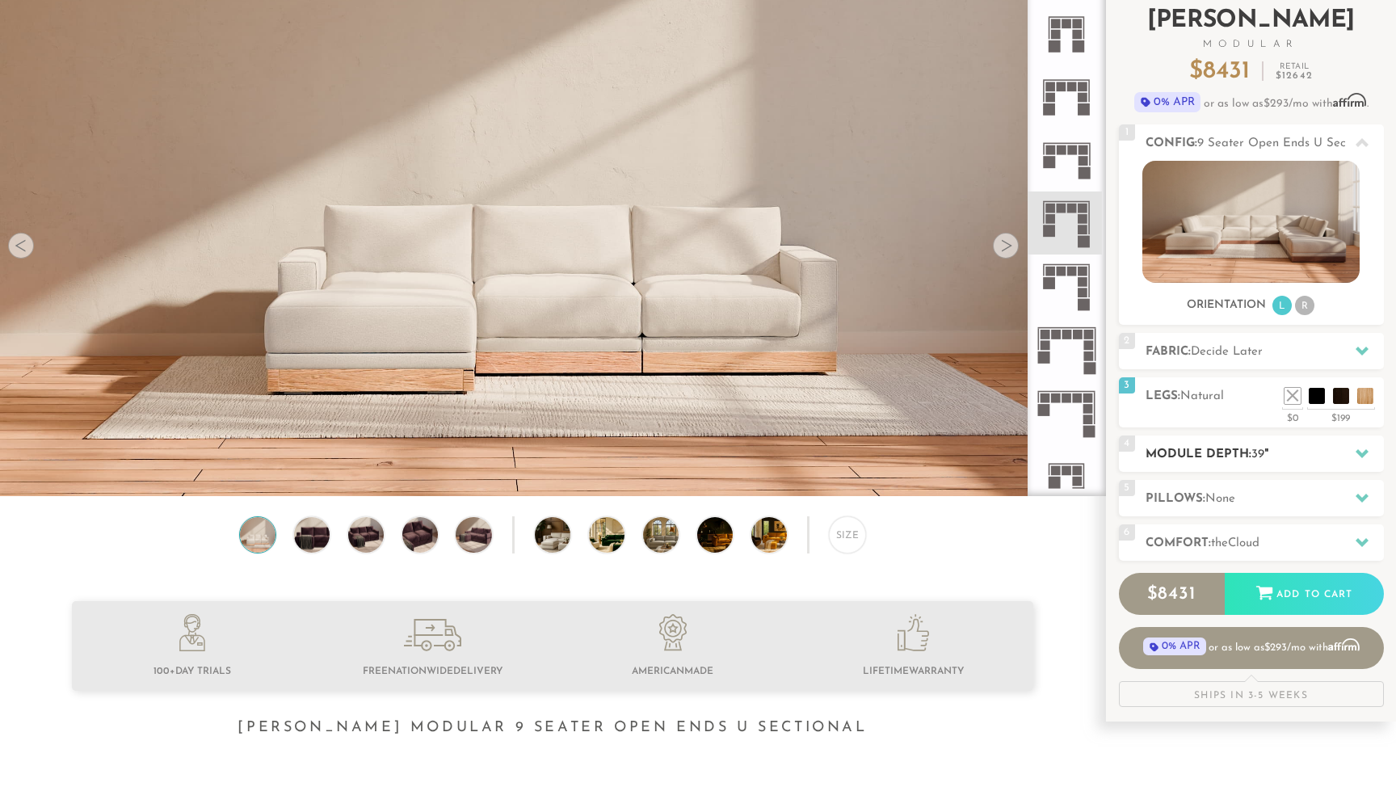
scroll to position [103, 0]
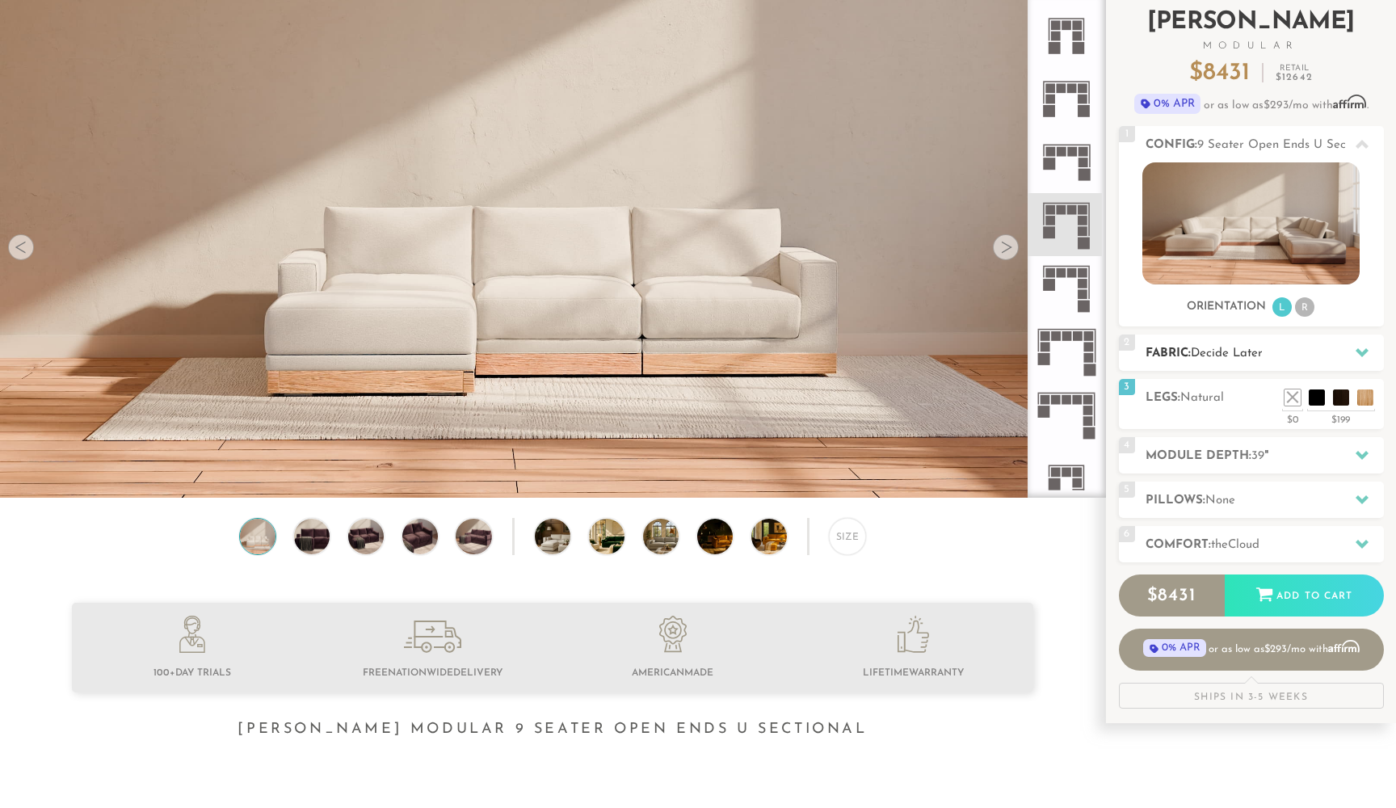
click at [1241, 359] on span "Decide Later" at bounding box center [1227, 353] width 72 height 12
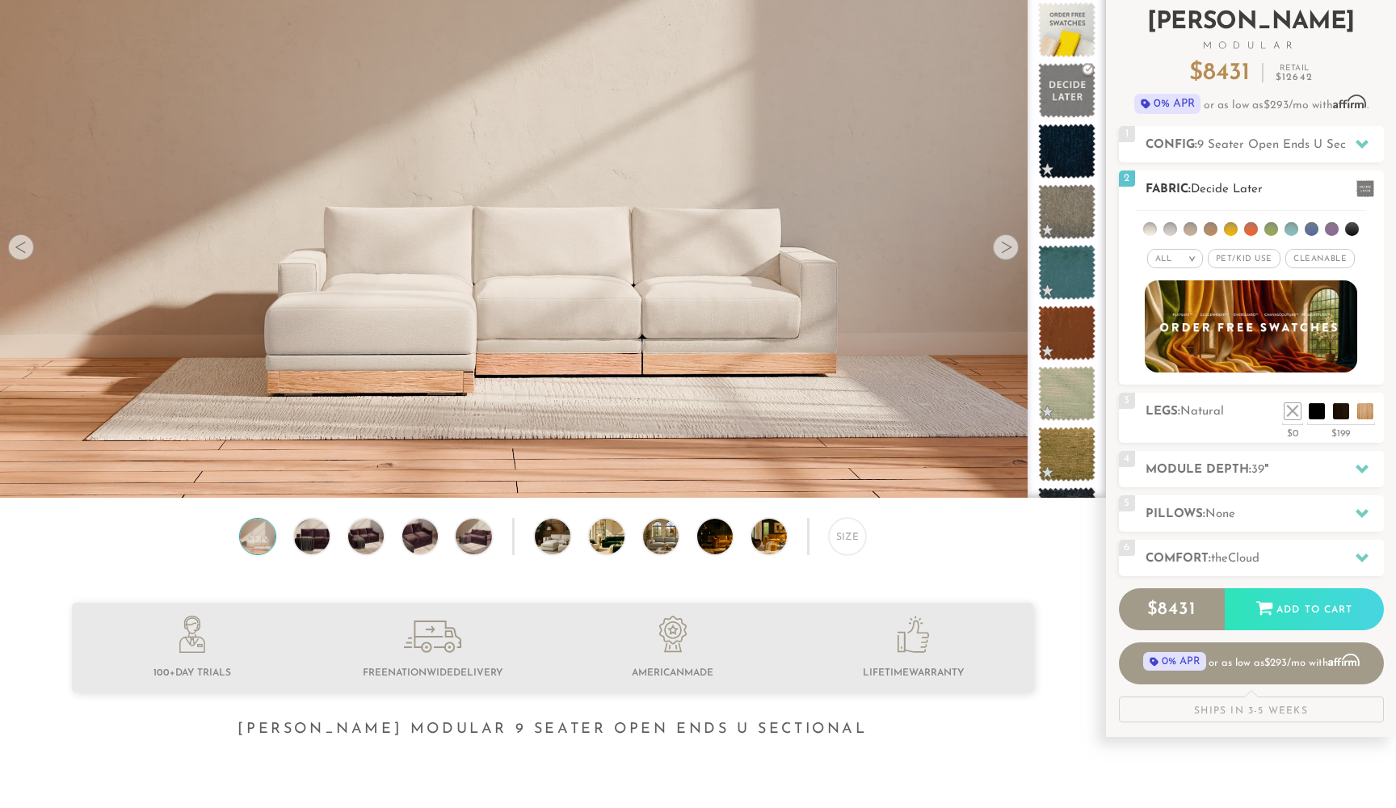
click at [1250, 228] on li at bounding box center [1251, 229] width 14 height 14
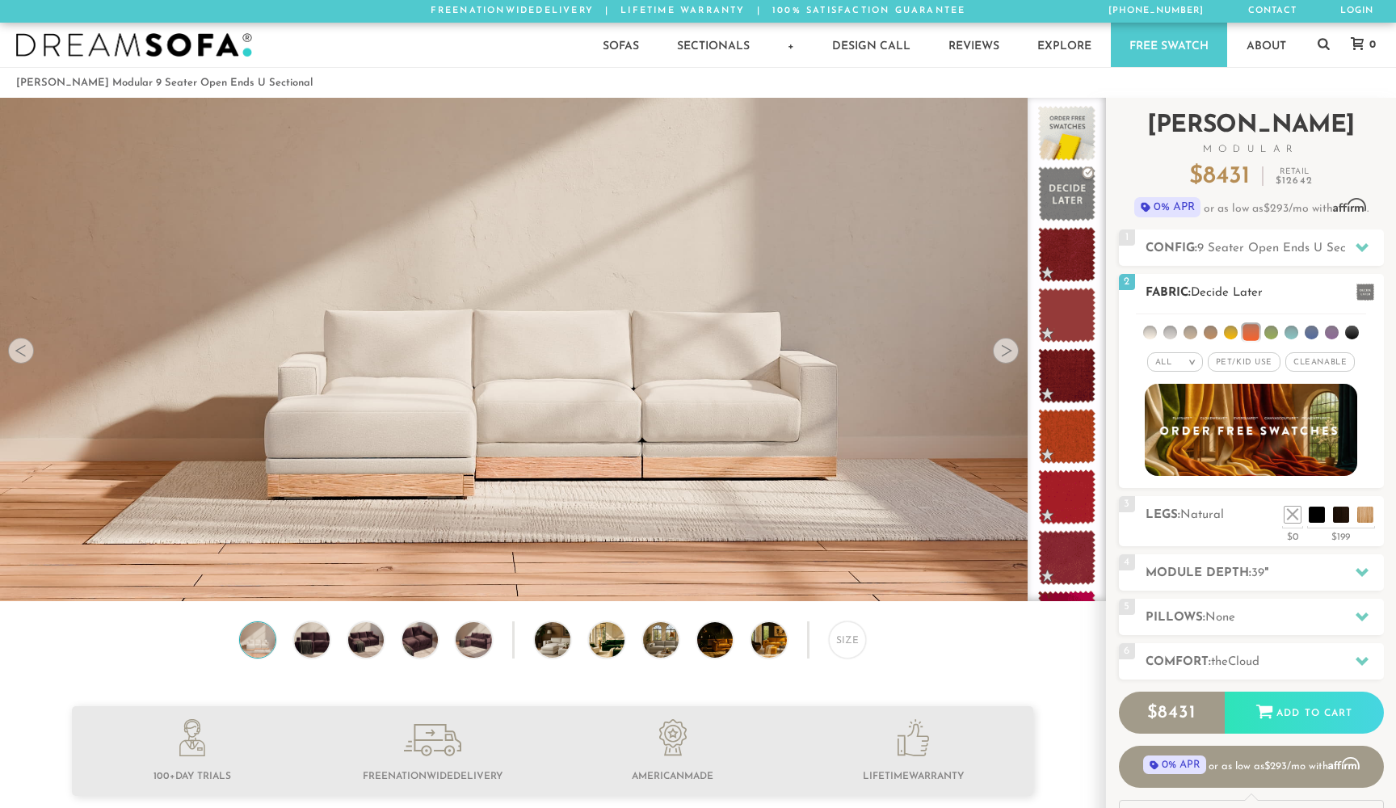
scroll to position [0, 0]
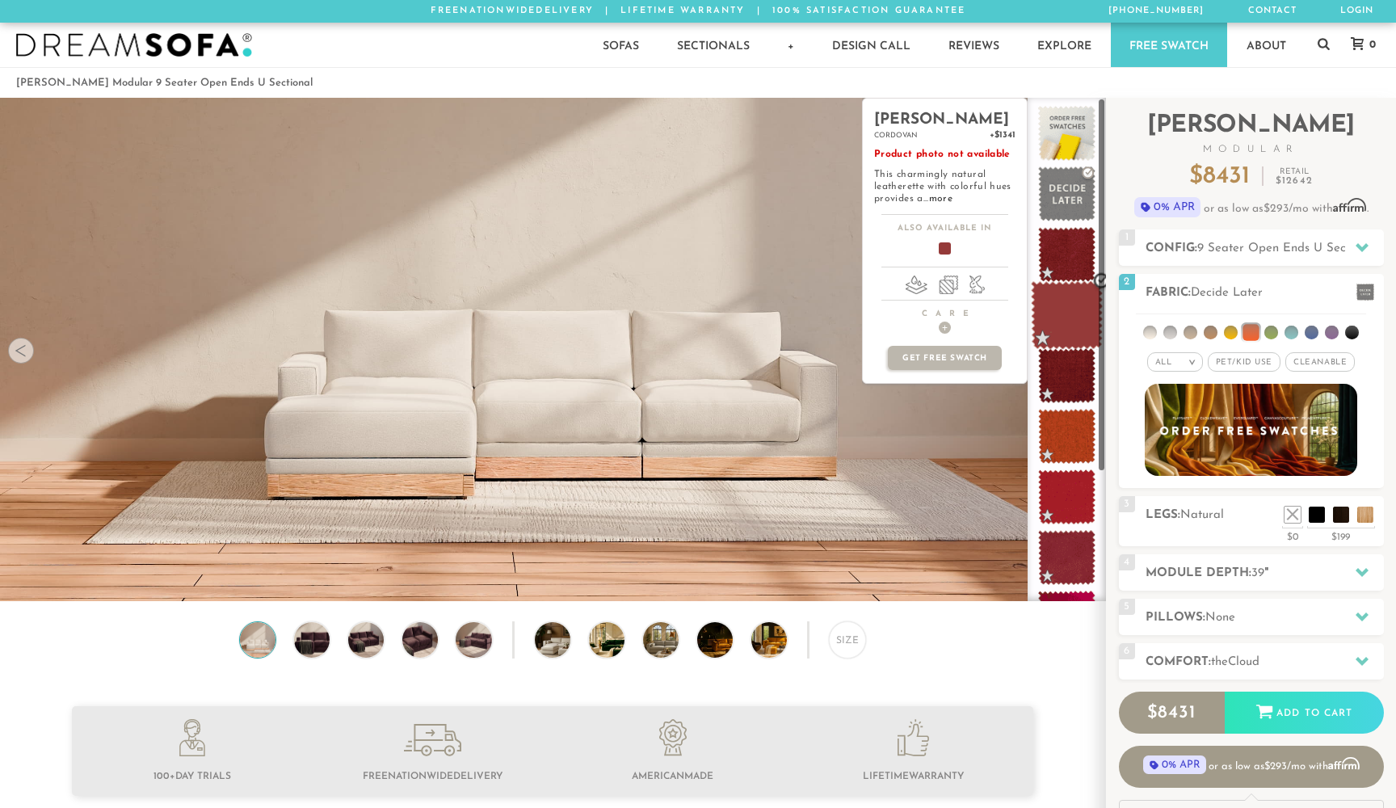
click at [1070, 306] on span at bounding box center [1067, 315] width 72 height 69
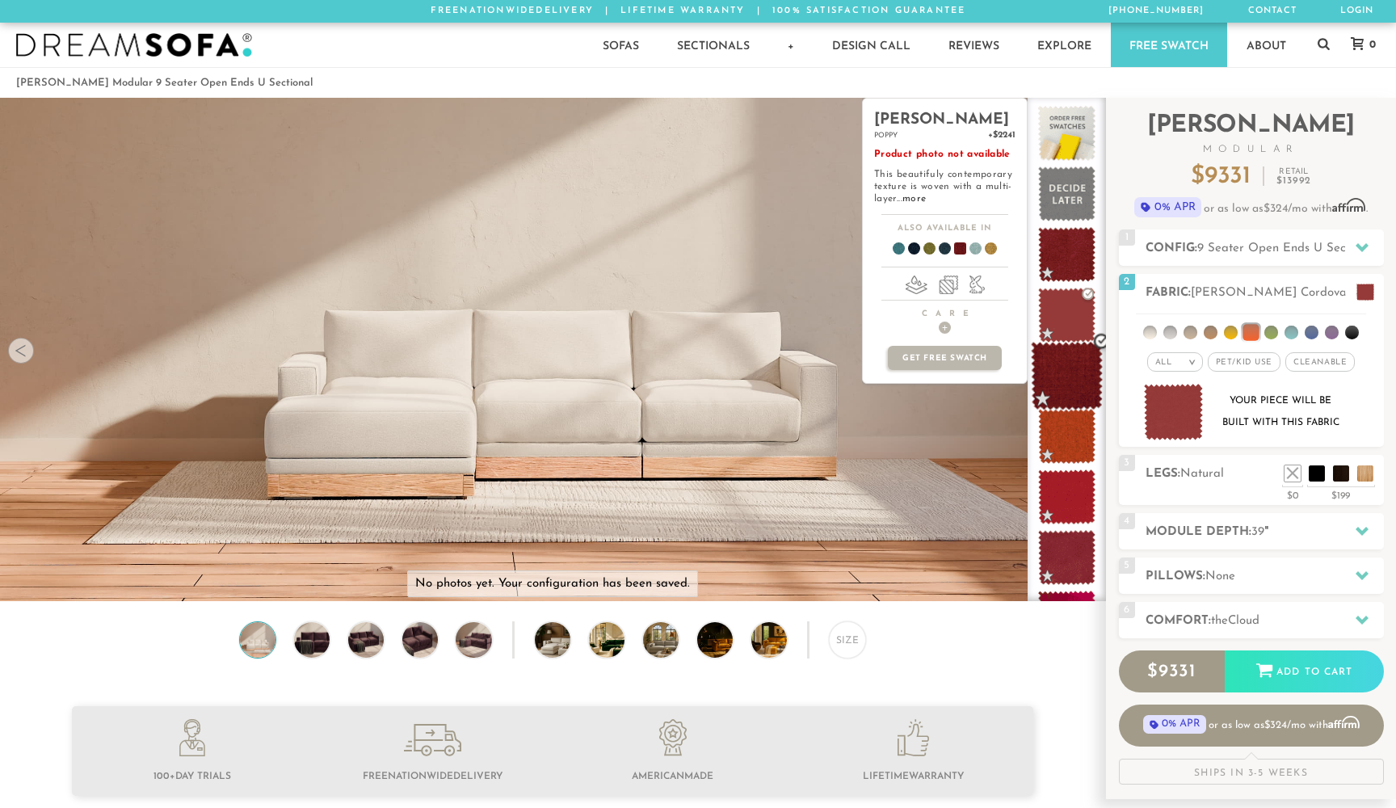
click at [1069, 372] on span at bounding box center [1067, 376] width 72 height 69
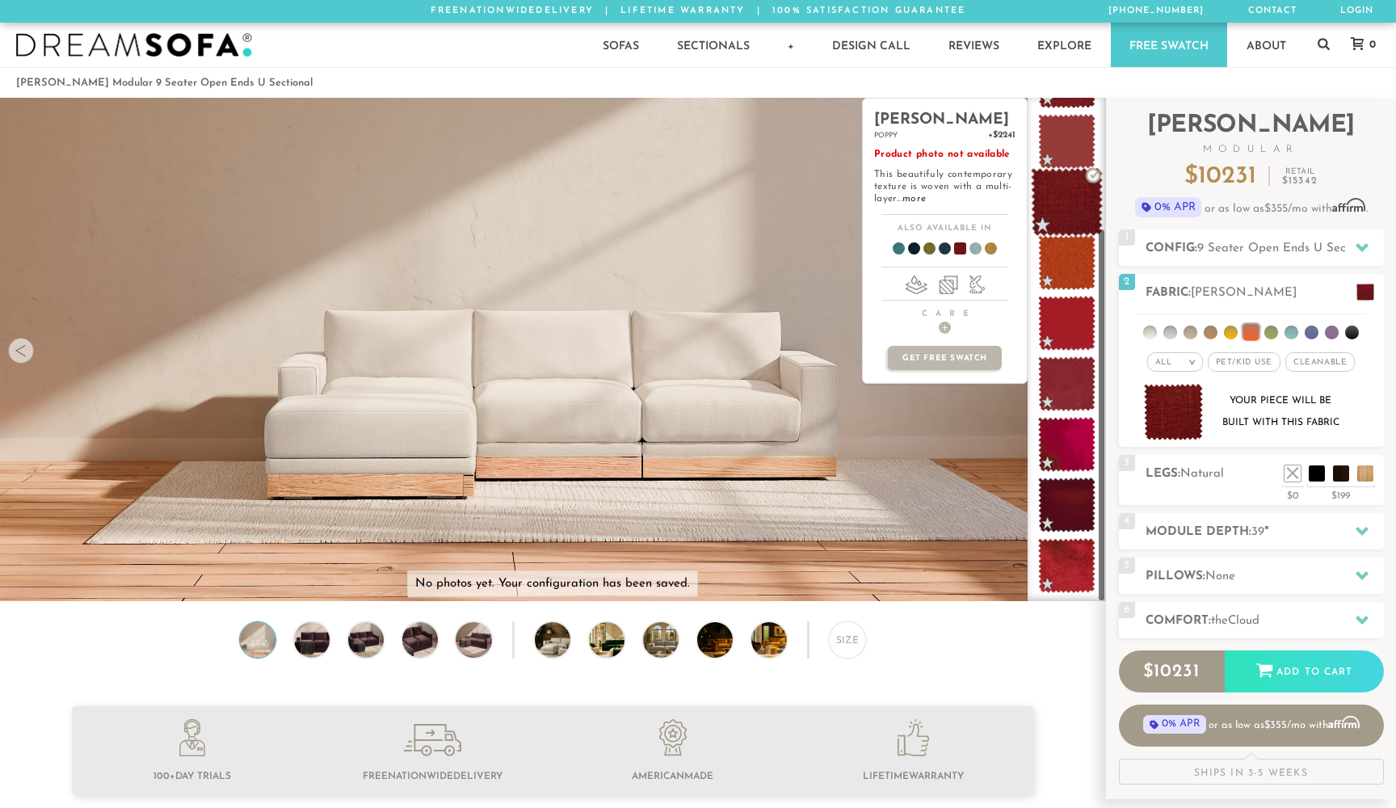
scroll to position [174, 0]
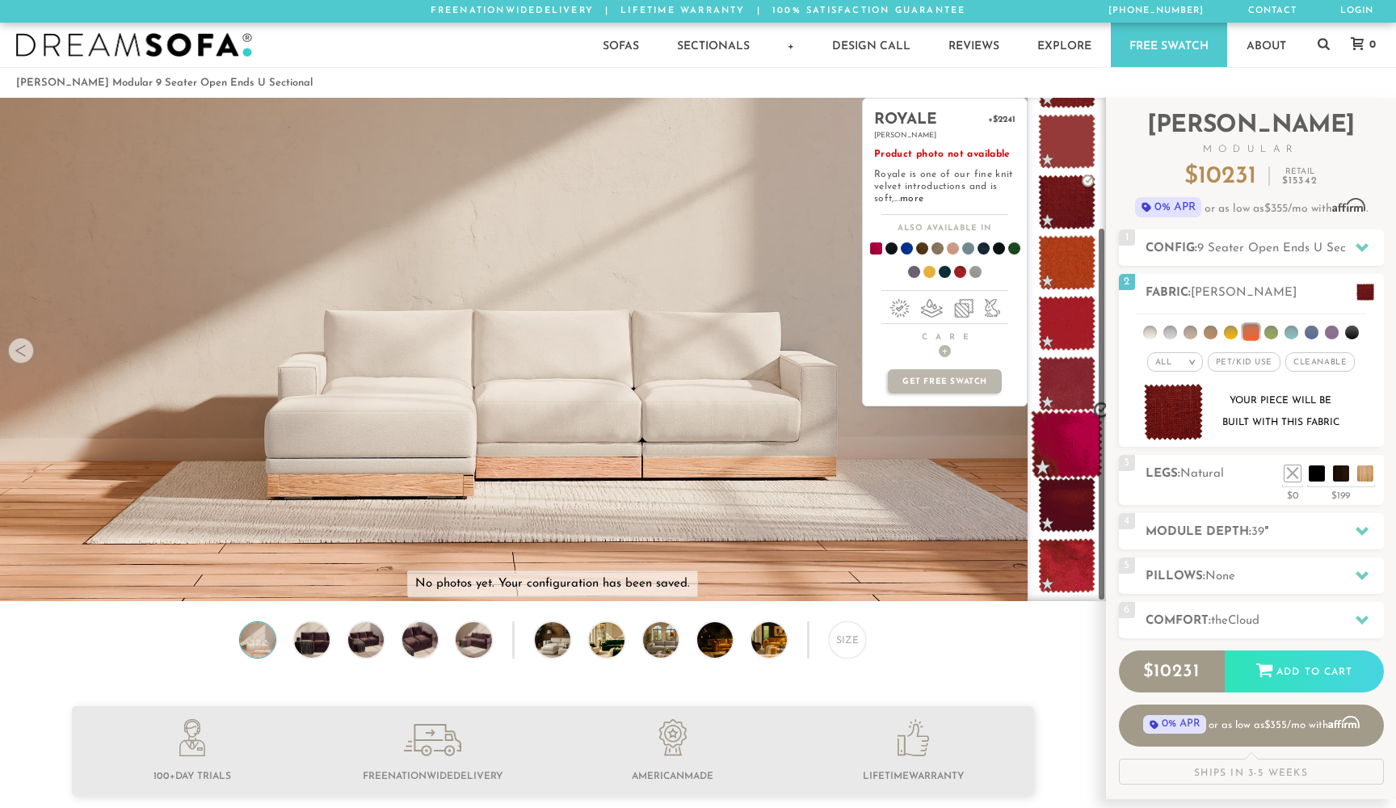
click at [1066, 440] on span at bounding box center [1067, 444] width 72 height 69
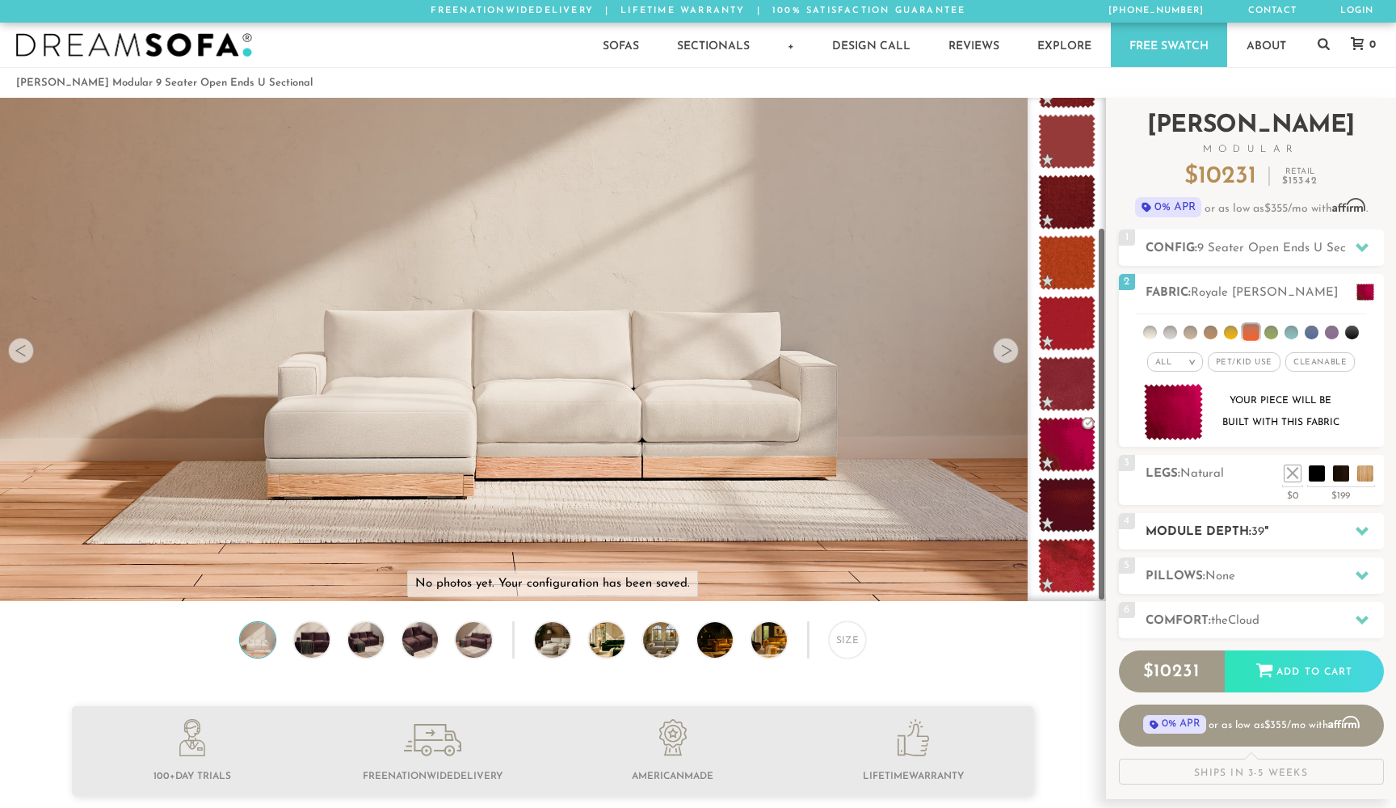
click at [1233, 525] on h2 "Module Depth: 39 "" at bounding box center [1264, 532] width 238 height 19
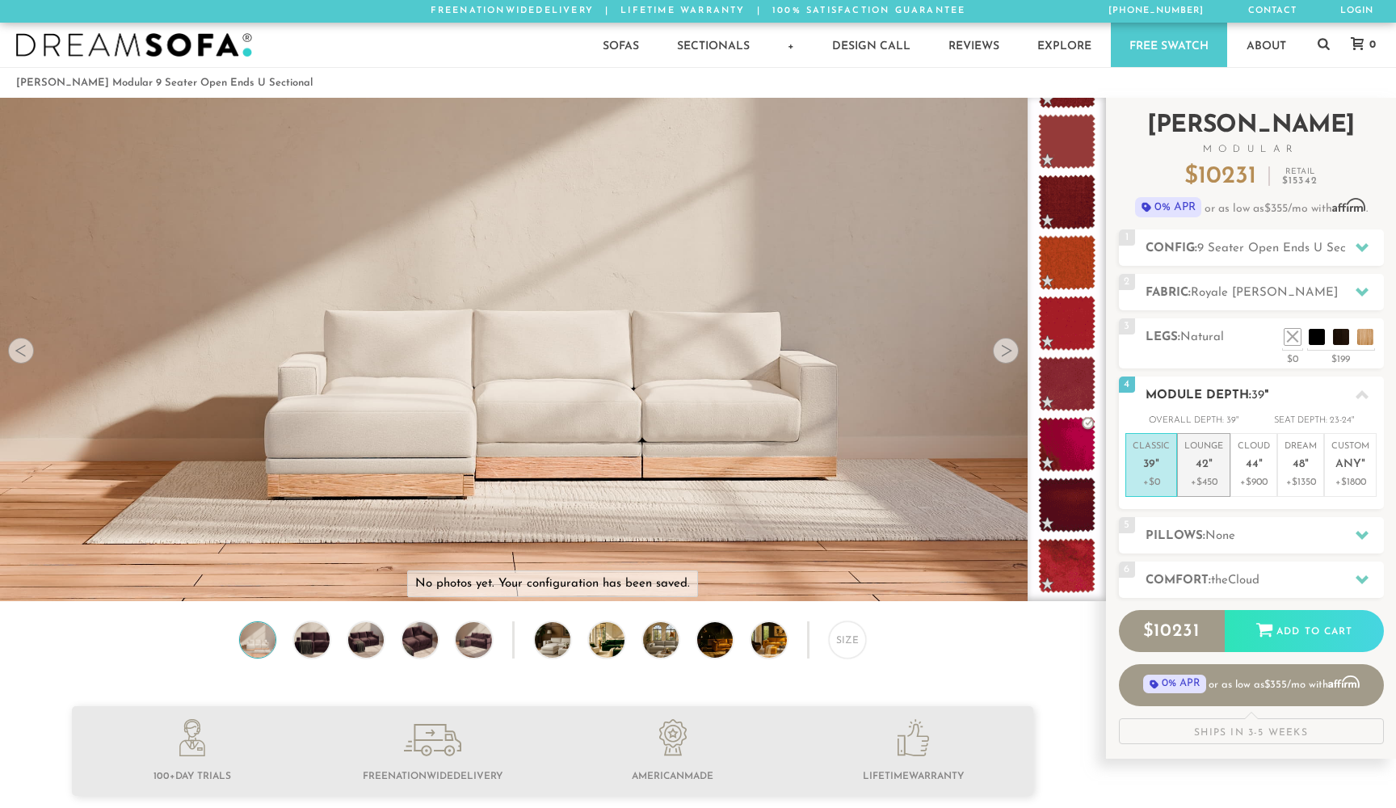
click at [1202, 460] on span "42" at bounding box center [1201, 465] width 13 height 14
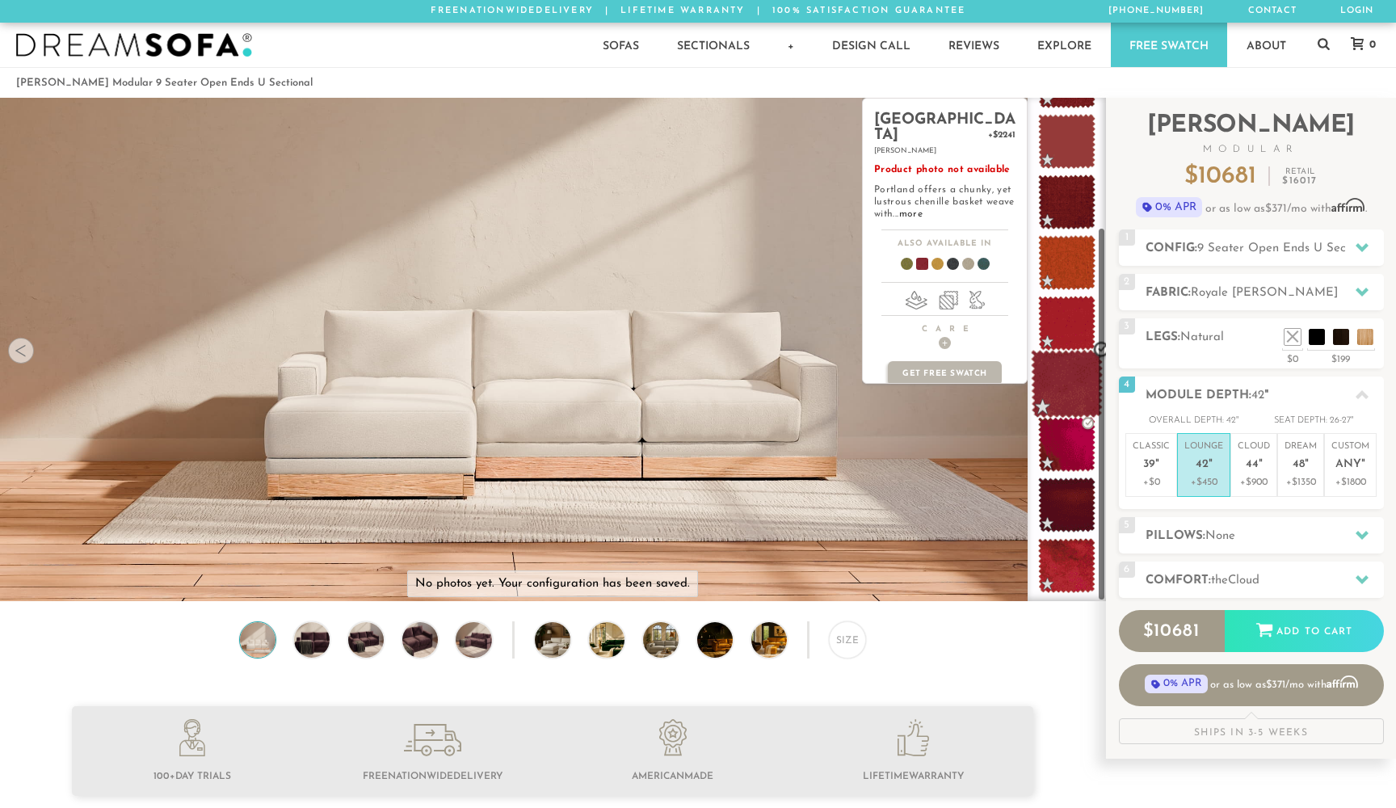
click at [1065, 376] on span at bounding box center [1067, 384] width 72 height 69
click at [1064, 380] on span at bounding box center [1067, 384] width 72 height 69
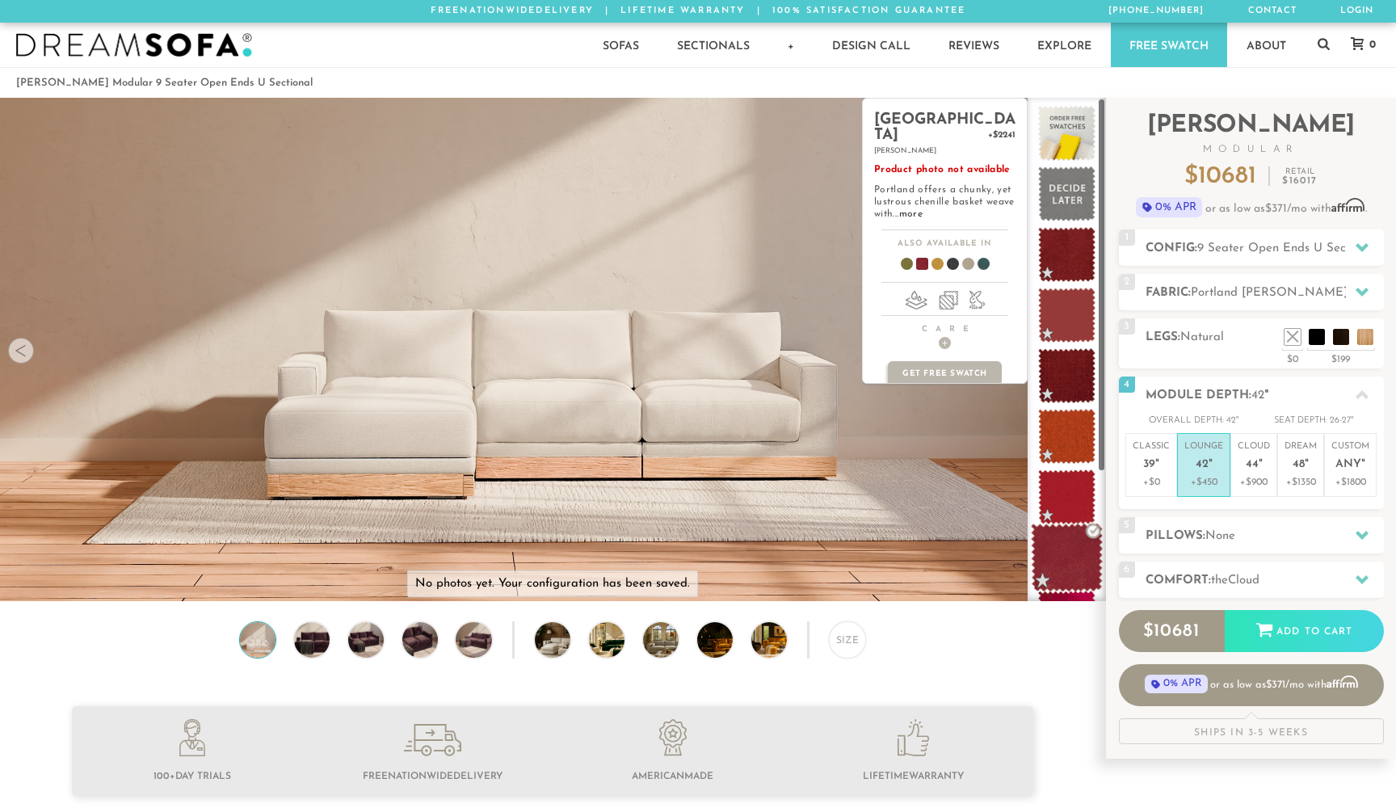
scroll to position [0, 0]
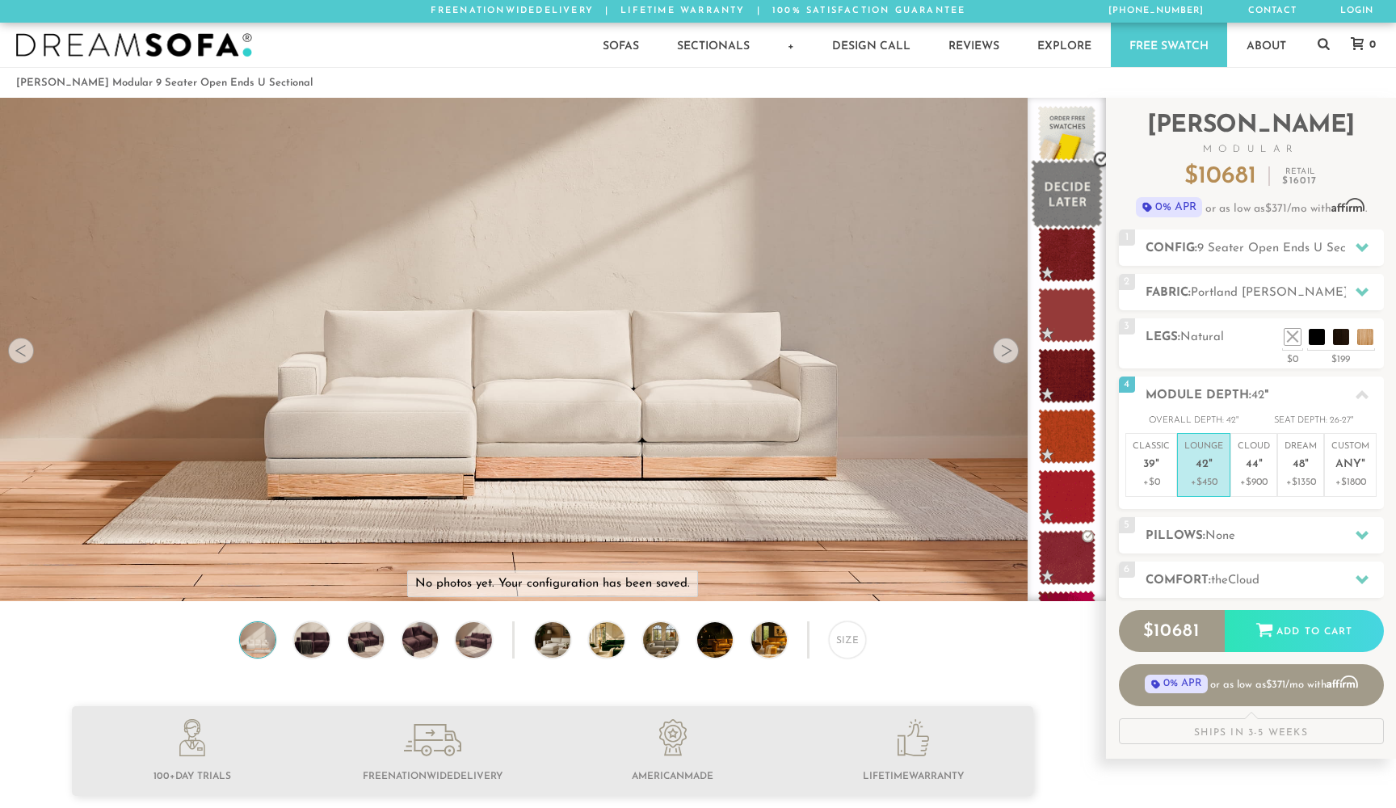
click at [1064, 205] on span at bounding box center [1067, 194] width 72 height 69
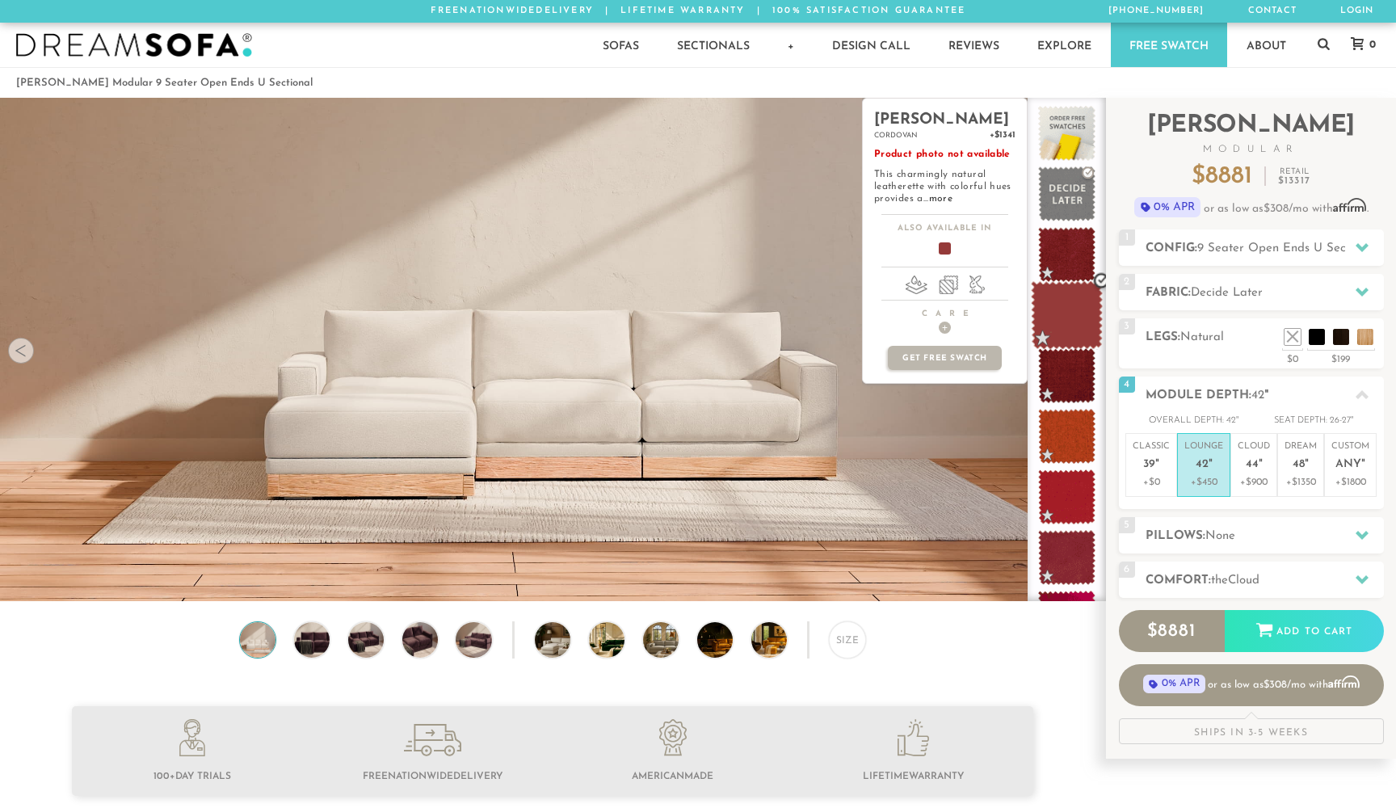
click at [1064, 309] on span at bounding box center [1067, 315] width 72 height 69
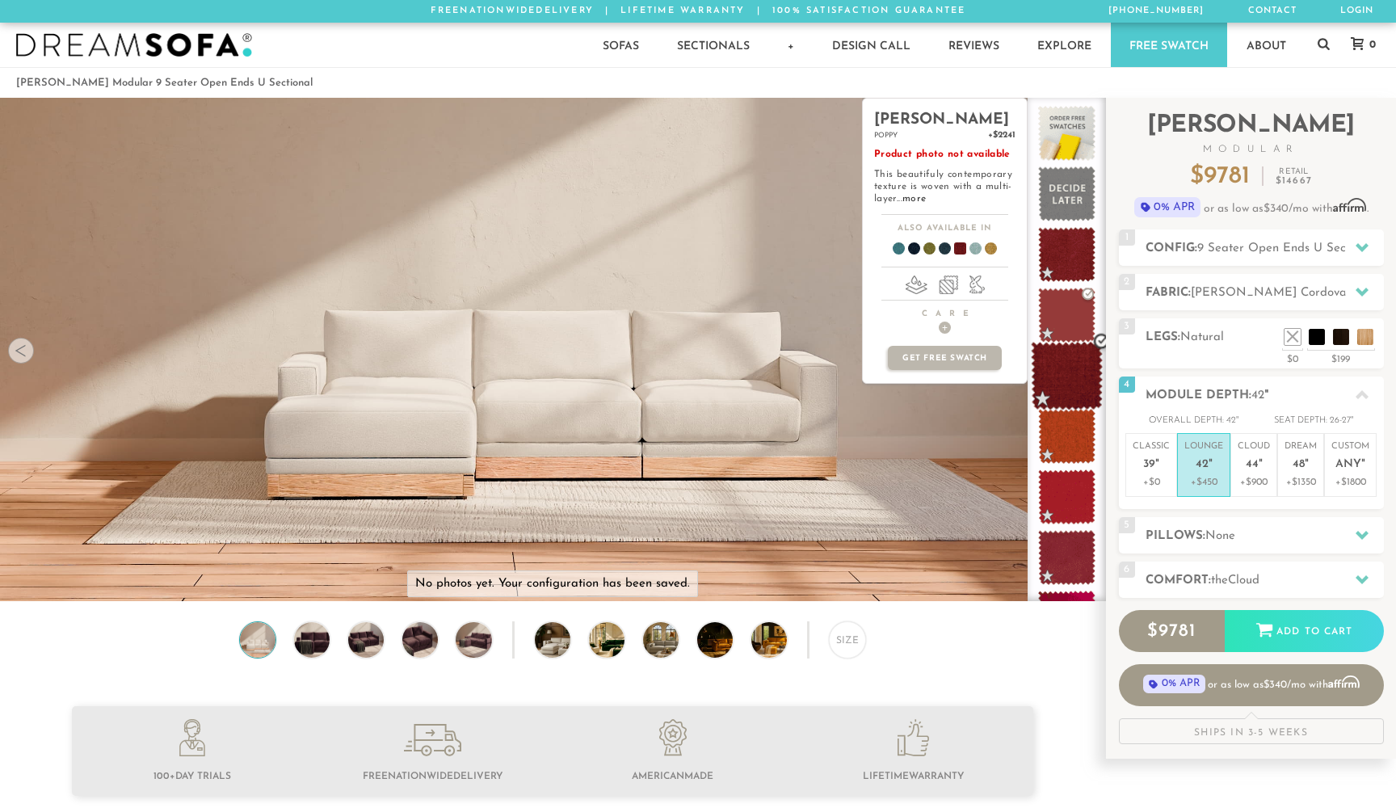
click at [1065, 376] on span at bounding box center [1067, 376] width 72 height 69
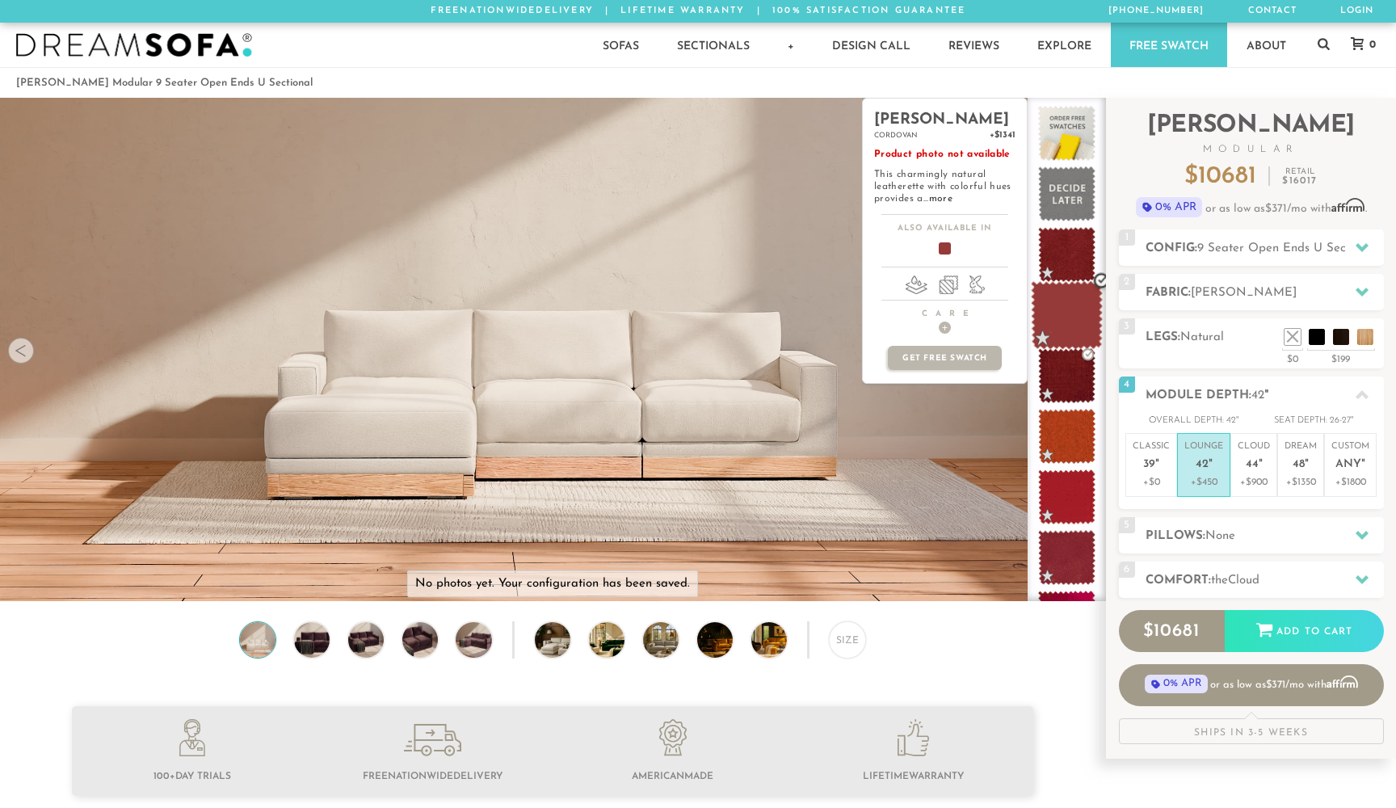
click at [1065, 312] on span at bounding box center [1067, 315] width 72 height 69
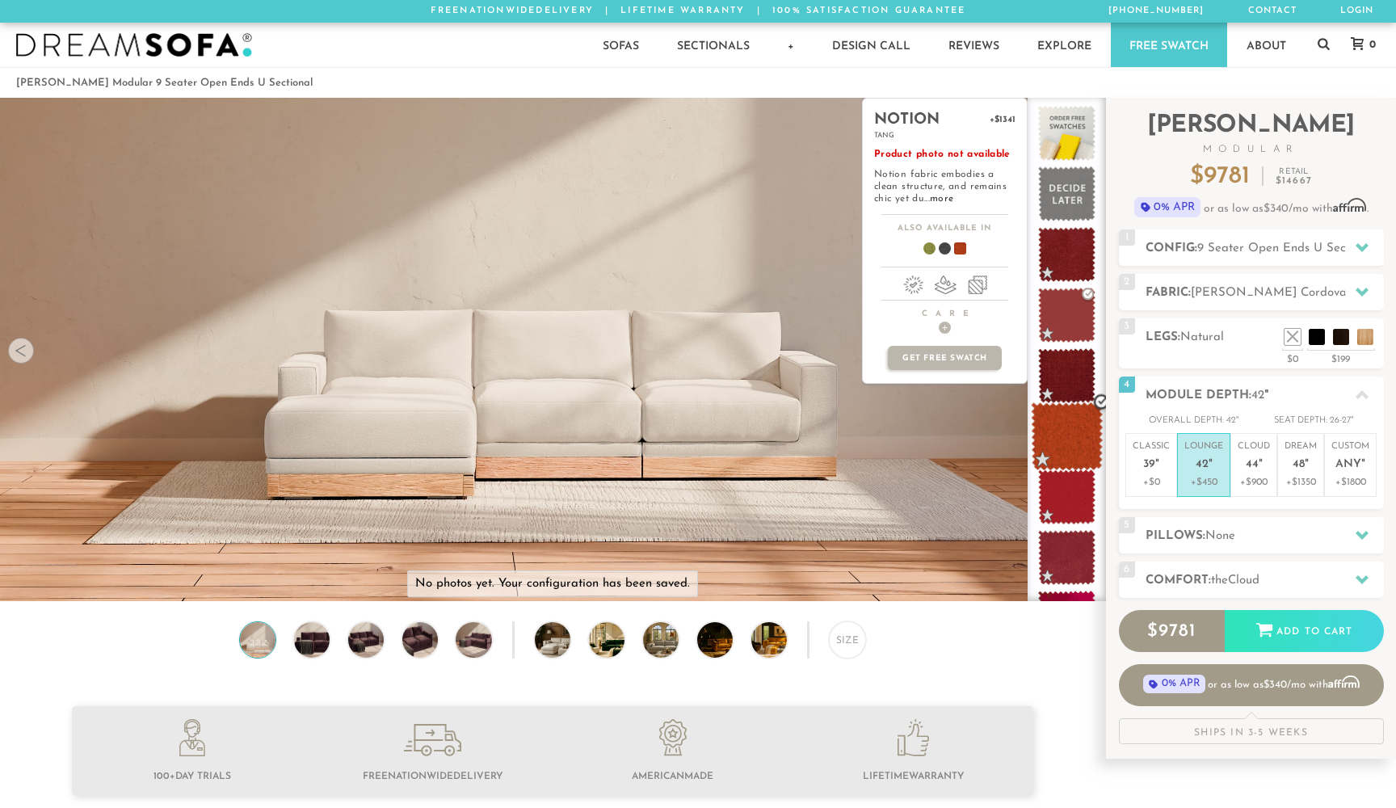
click at [1068, 445] on span at bounding box center [1067, 436] width 72 height 69
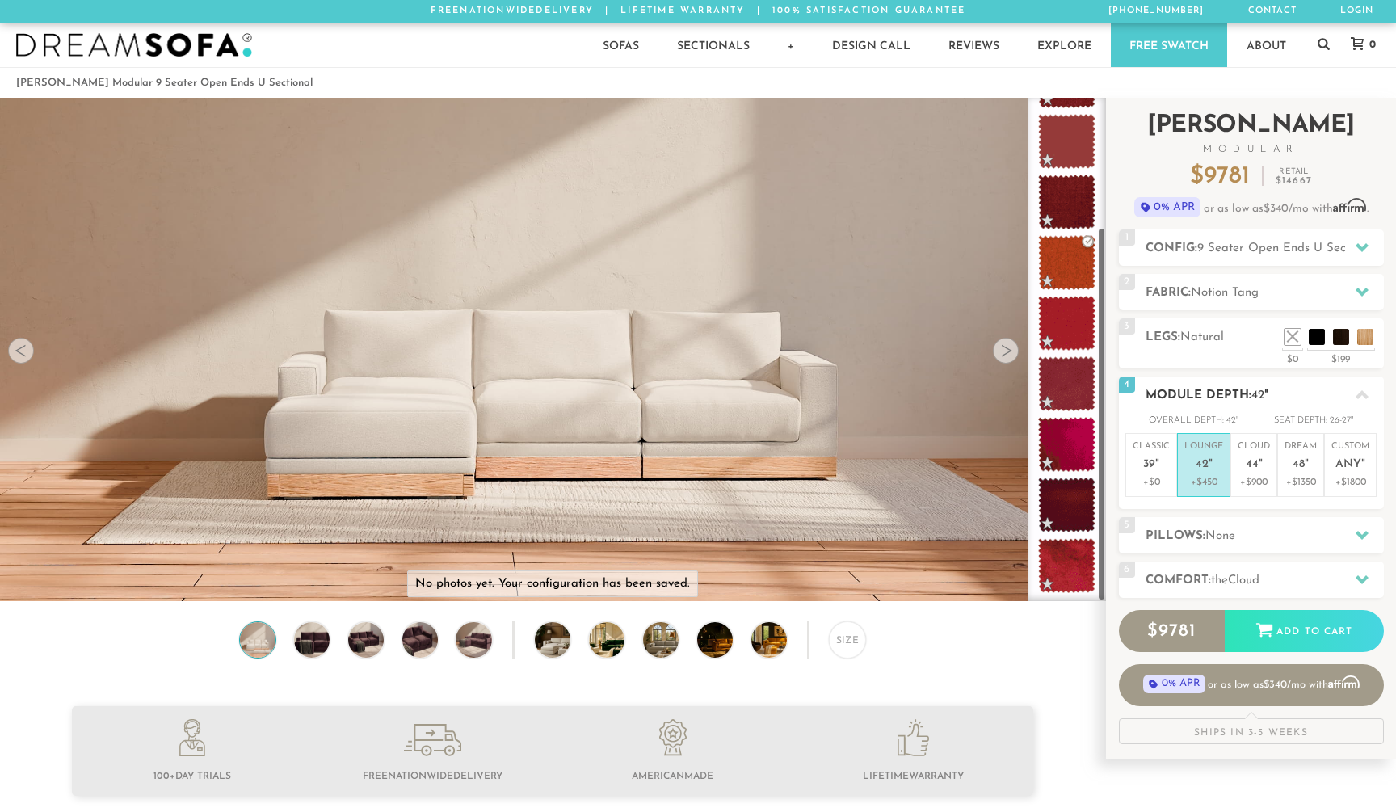
scroll to position [174, 0]
click at [1304, 462] on span "48" at bounding box center [1298, 465] width 12 height 14
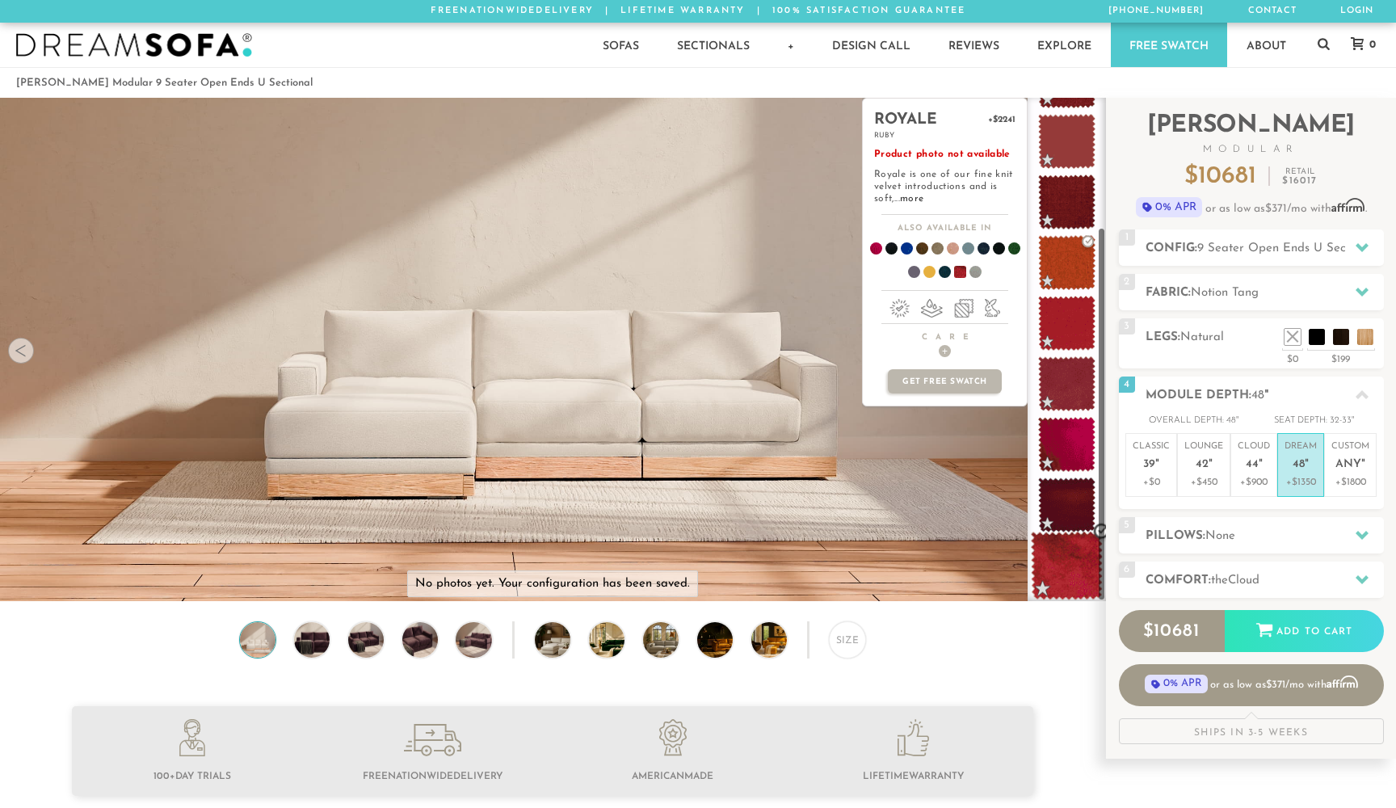
click at [1061, 557] on span at bounding box center [1067, 565] width 72 height 69
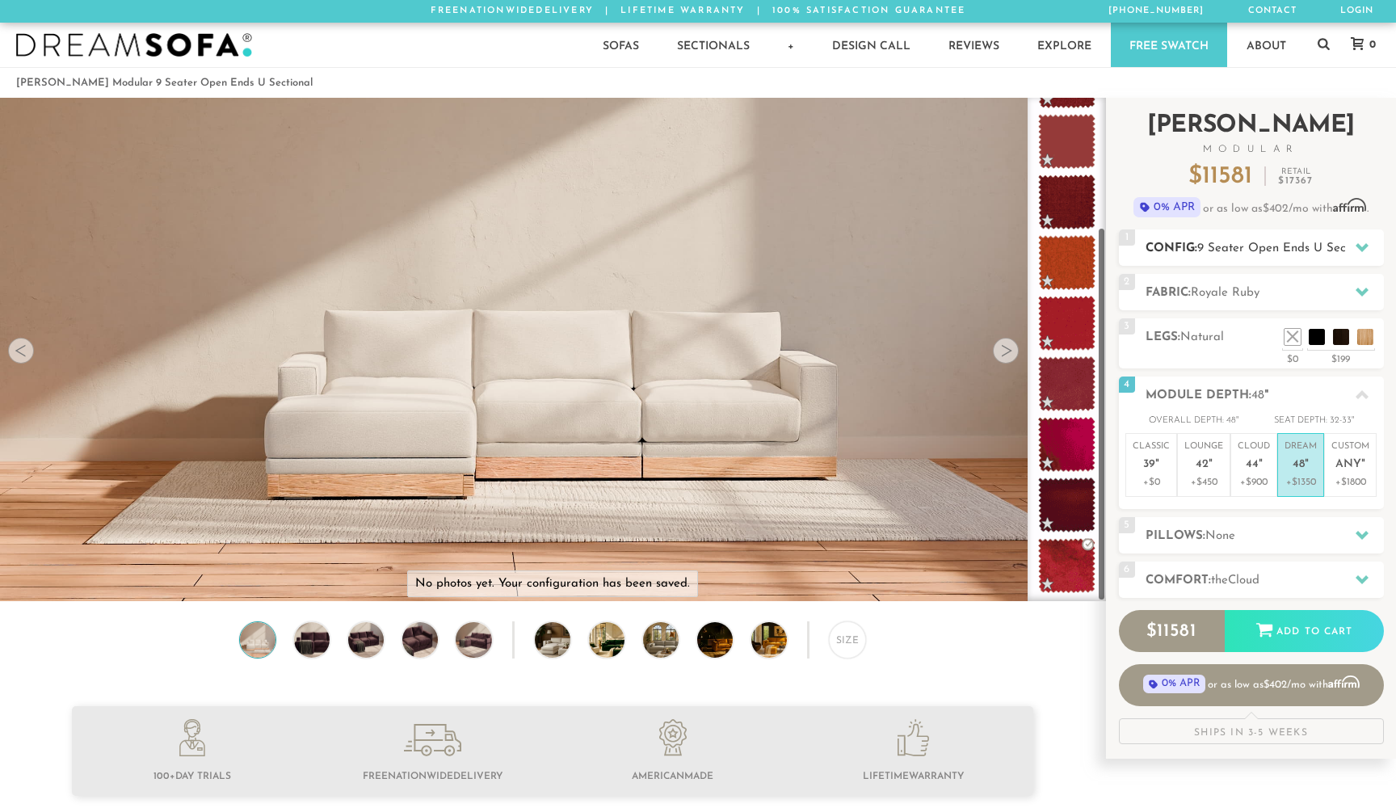
click at [1193, 251] on h2 "Config: 9 Seater Open Ends U Sectional" at bounding box center [1264, 248] width 238 height 19
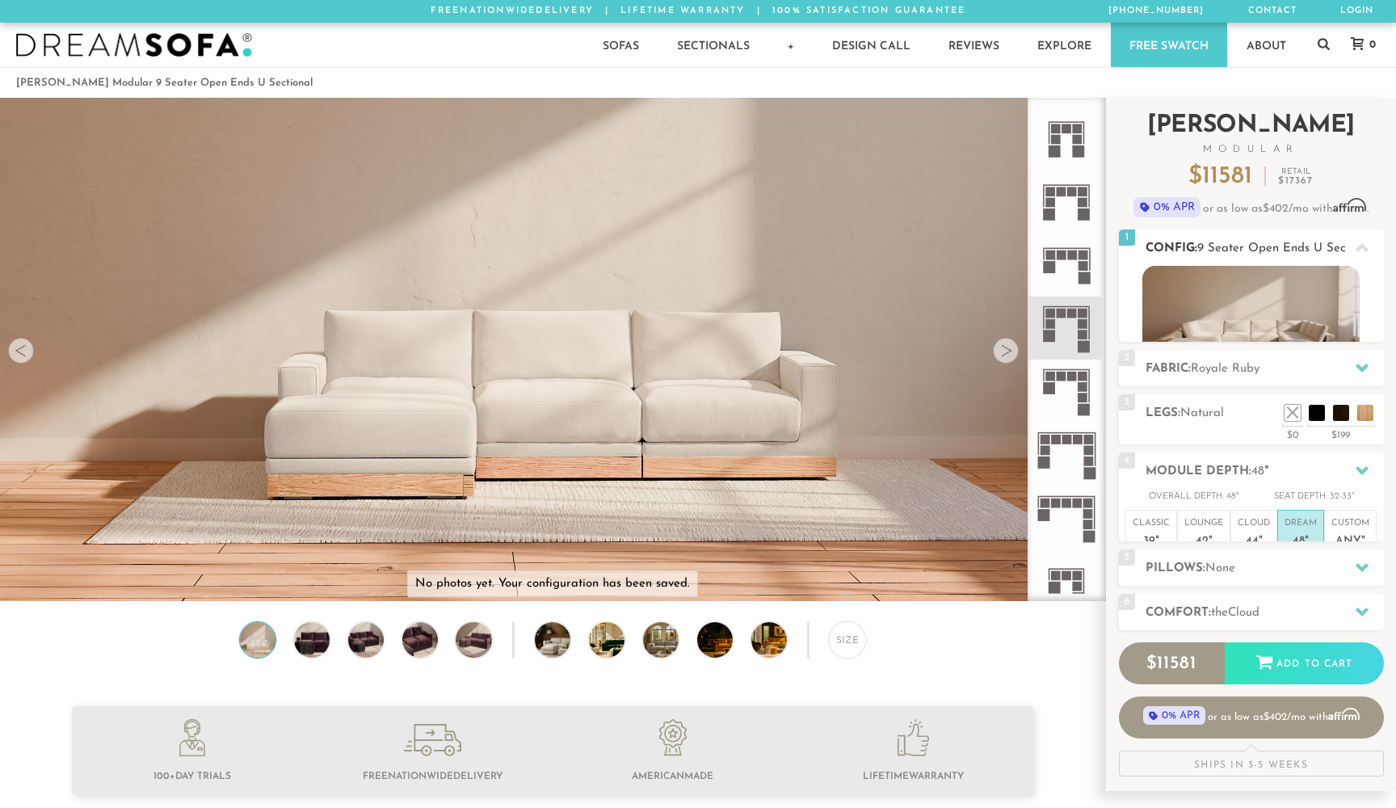
scroll to position [0, 0]
